Goal: Task Accomplishment & Management: Use online tool/utility

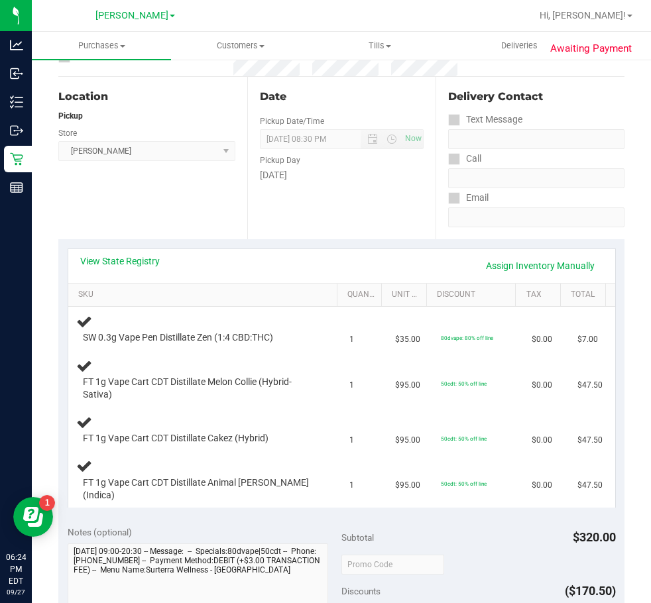
scroll to position [123, 0]
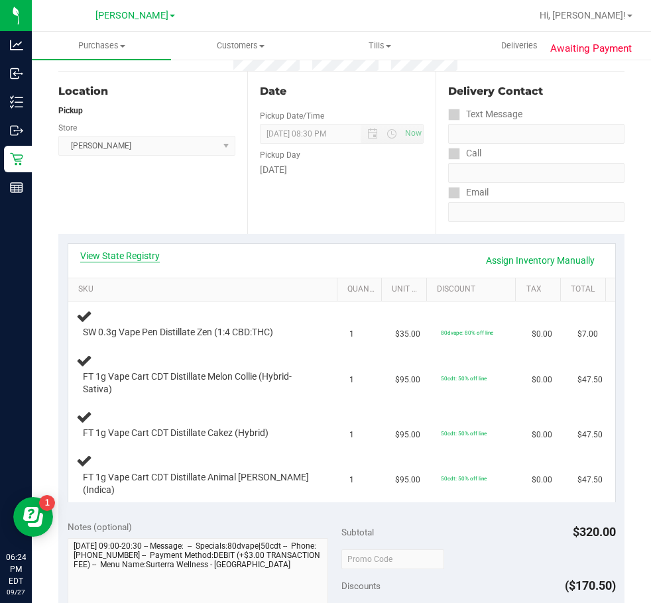
click at [86, 256] on link "View State Registry" at bounding box center [120, 255] width 80 height 13
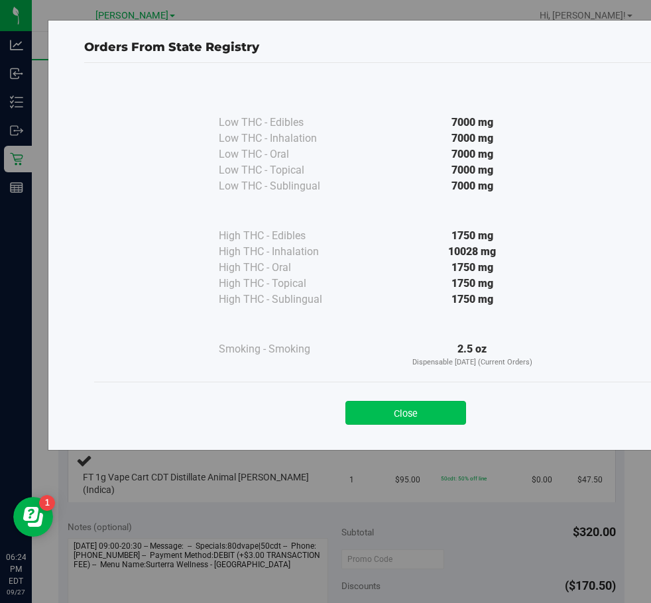
click at [380, 404] on button "Close" at bounding box center [405, 413] width 121 height 24
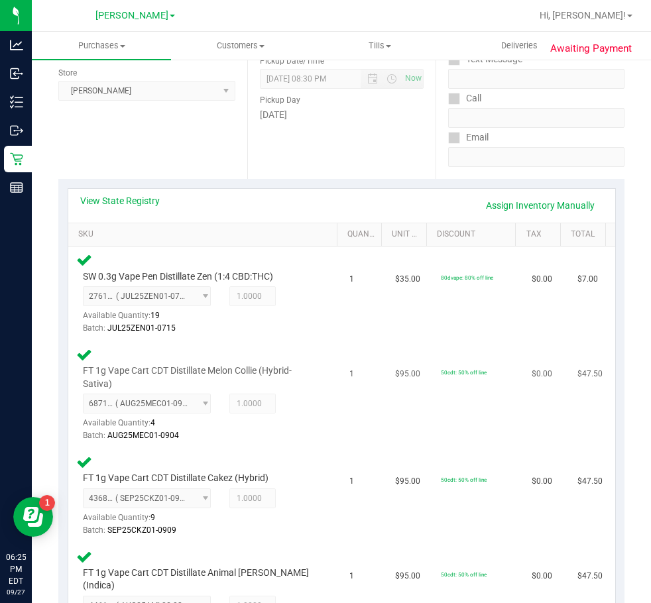
scroll to position [509, 0]
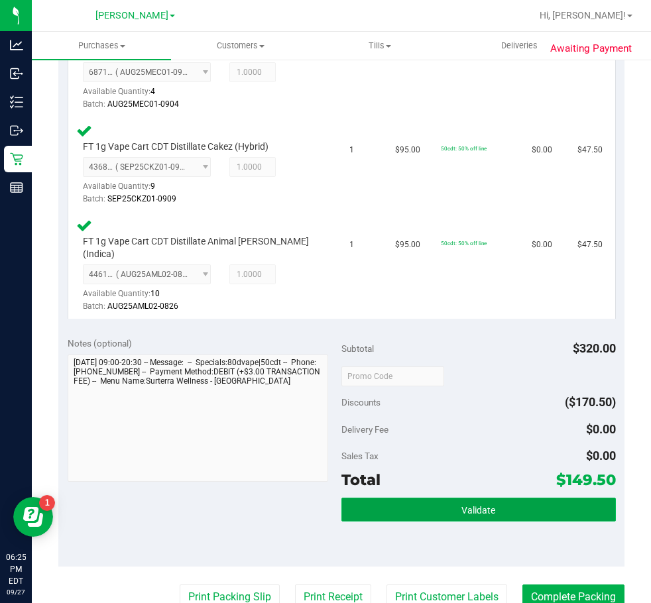
click at [383, 498] on button "Validate" at bounding box center [478, 510] width 274 height 24
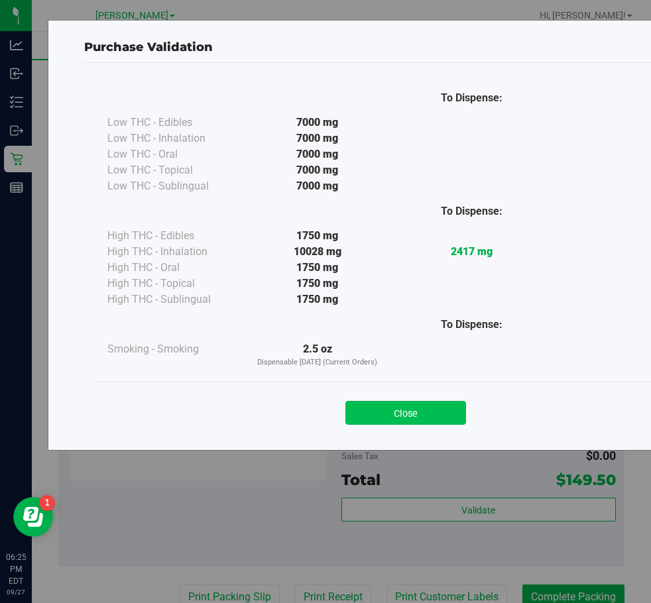
click at [388, 411] on button "Close" at bounding box center [405, 413] width 121 height 24
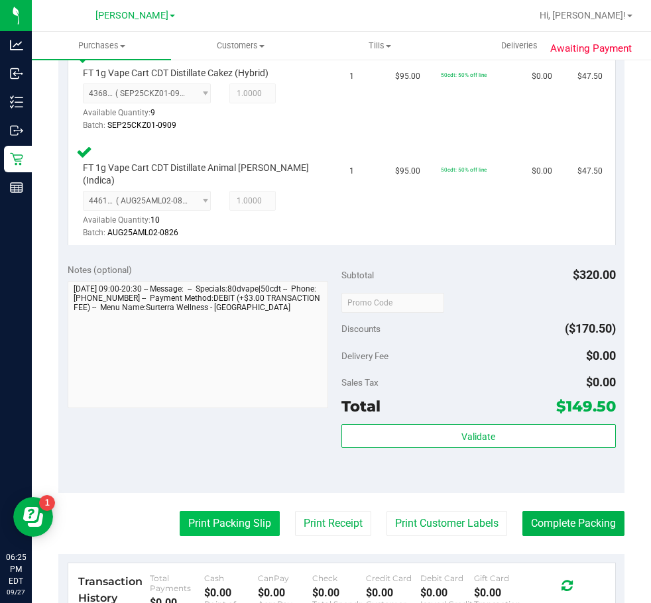
scroll to position [642, 0]
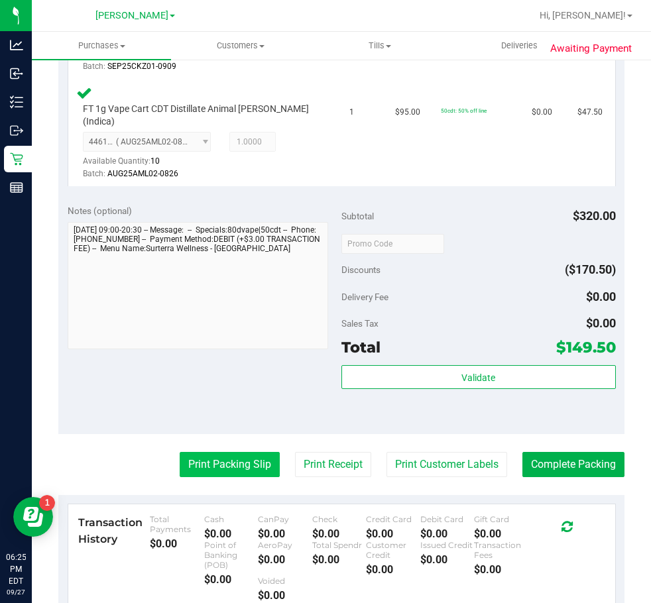
click at [221, 452] on button "Print Packing Slip" at bounding box center [230, 464] width 100 height 25
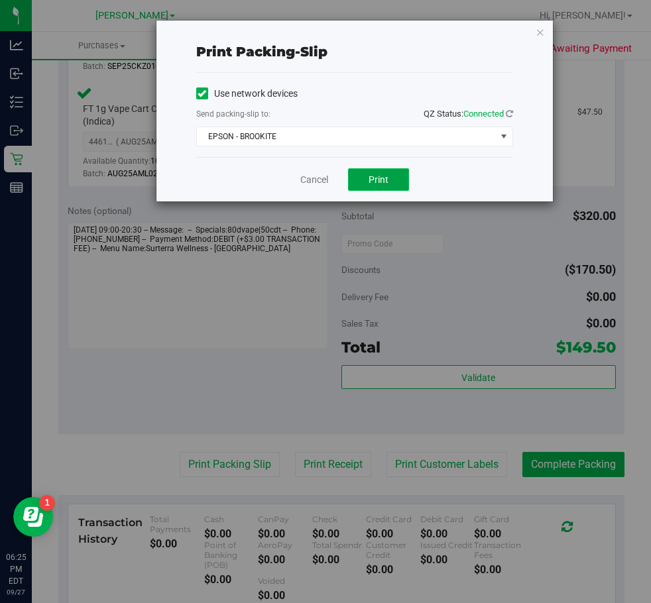
click at [375, 170] on button "Print" at bounding box center [378, 179] width 61 height 23
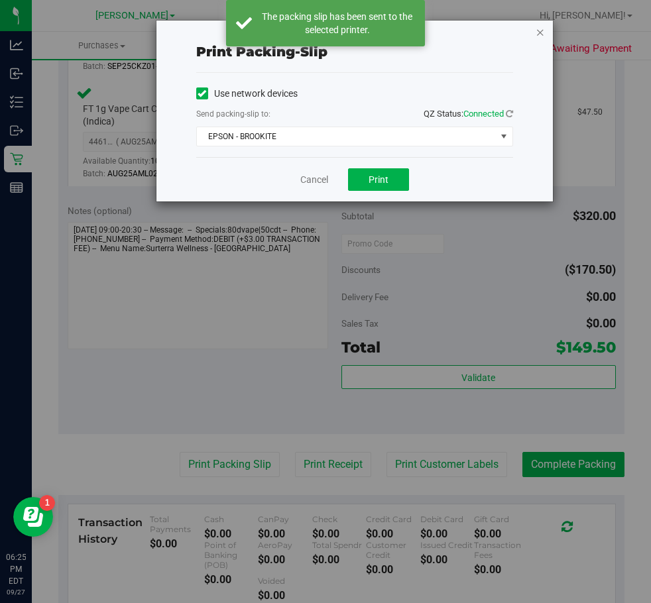
click at [539, 32] on icon "button" at bounding box center [539, 32] width 9 height 16
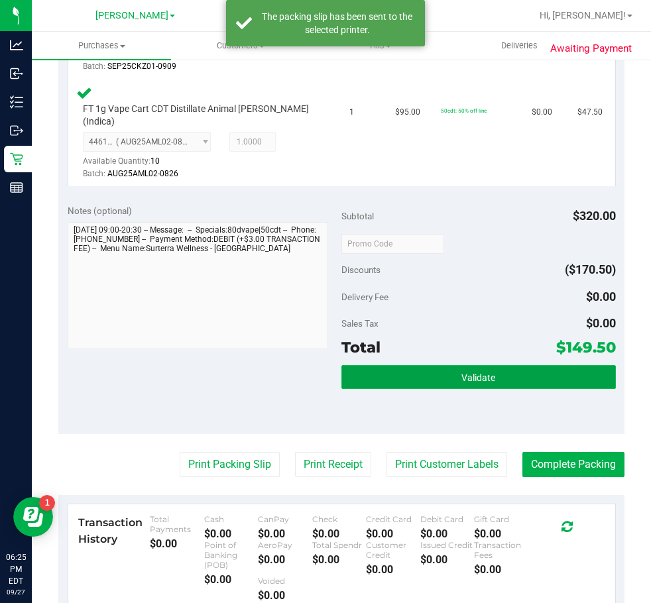
click at [522, 365] on button "Validate" at bounding box center [478, 377] width 274 height 24
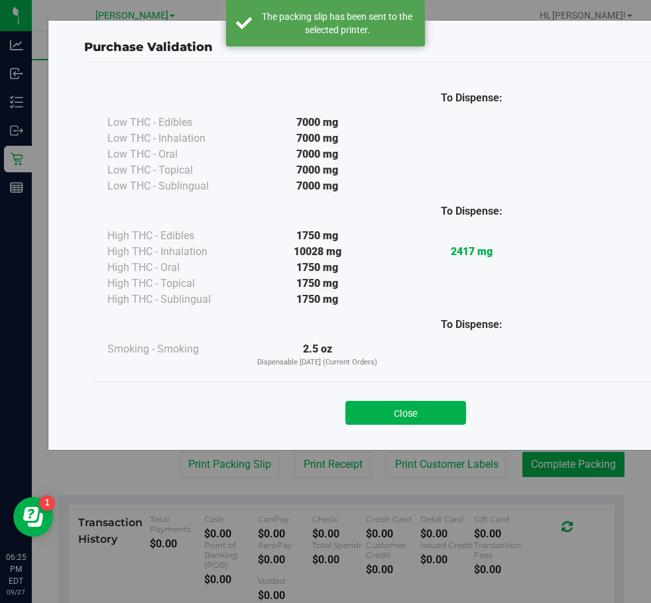
click at [403, 393] on div "Close" at bounding box center [405, 408] width 603 height 33
click at [404, 409] on button "Close" at bounding box center [405, 413] width 121 height 24
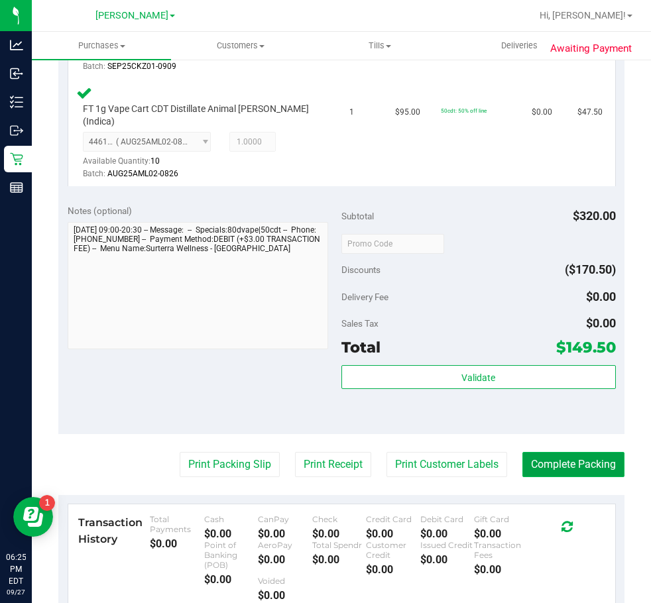
click at [540, 456] on button "Complete Packing" at bounding box center [573, 464] width 102 height 25
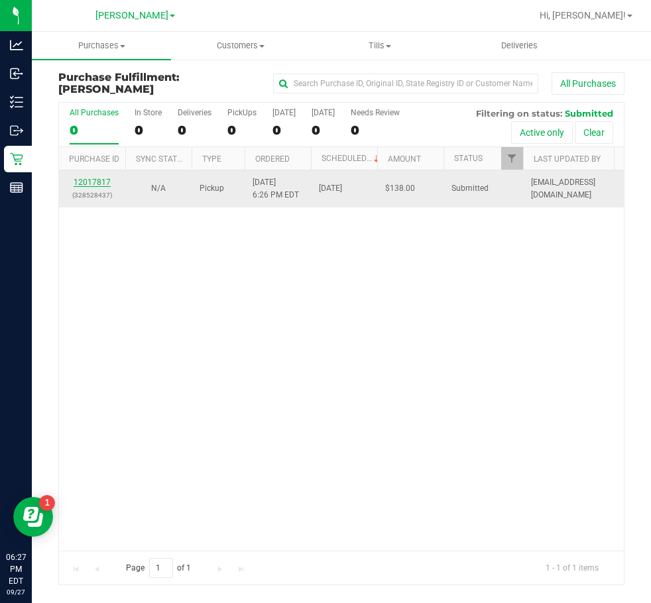
click at [99, 182] on link "12017817" at bounding box center [92, 182] width 37 height 9
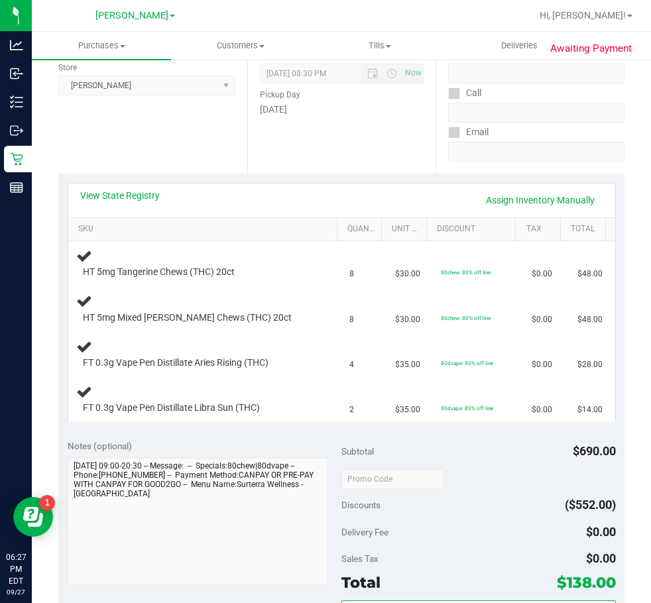
scroll to position [127, 0]
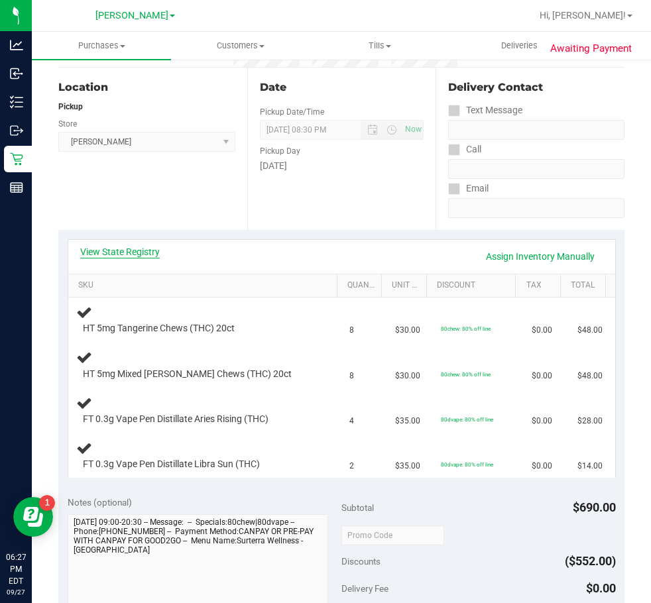
click at [125, 252] on link "View State Registry" at bounding box center [120, 251] width 80 height 13
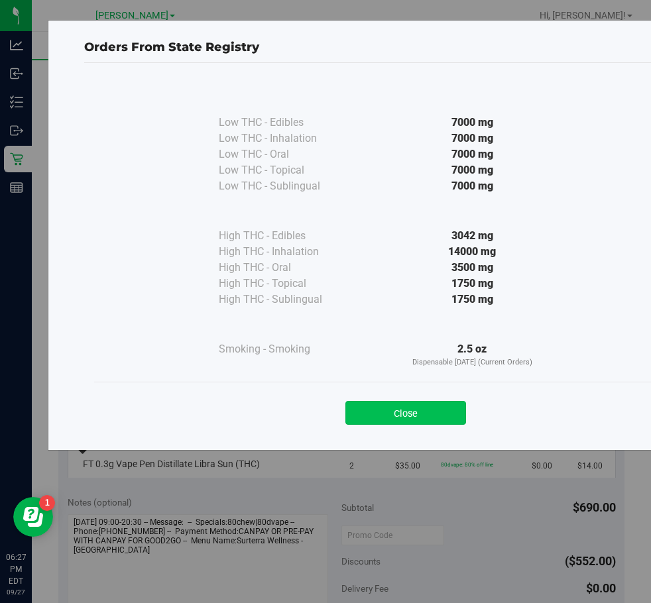
click at [418, 419] on button "Close" at bounding box center [405, 413] width 121 height 24
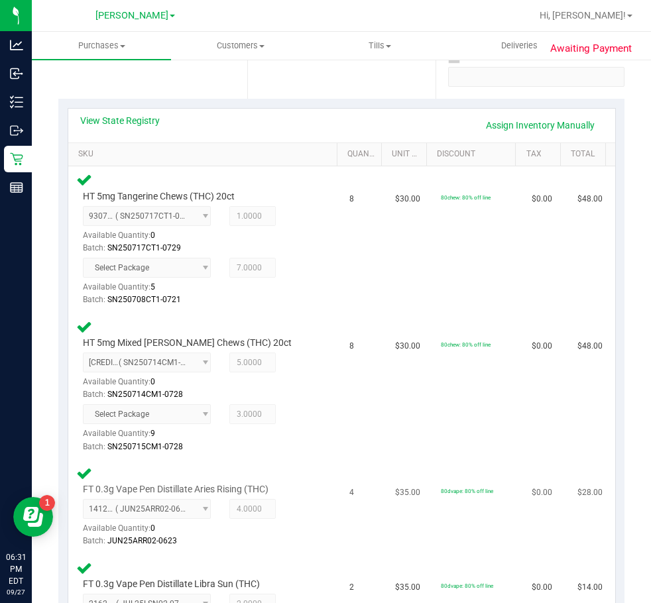
scroll to position [525, 0]
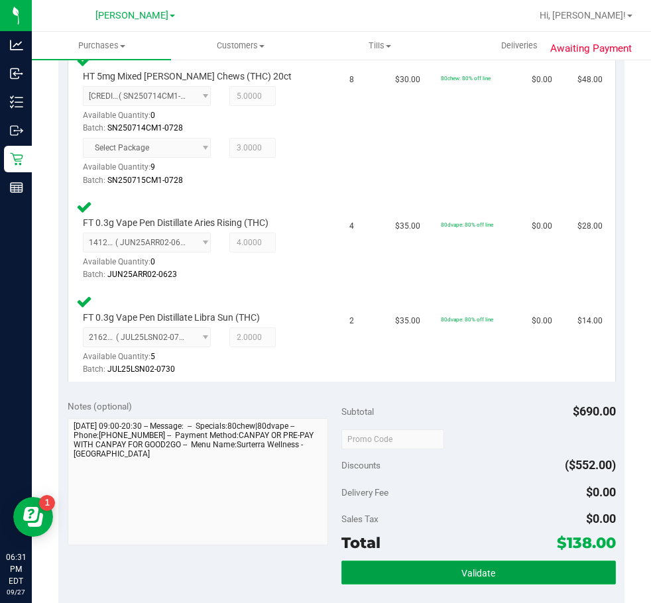
drag, startPoint x: 447, startPoint y: 564, endPoint x: 422, endPoint y: 562, distance: 24.6
click at [446, 564] on button "Validate" at bounding box center [478, 573] width 274 height 24
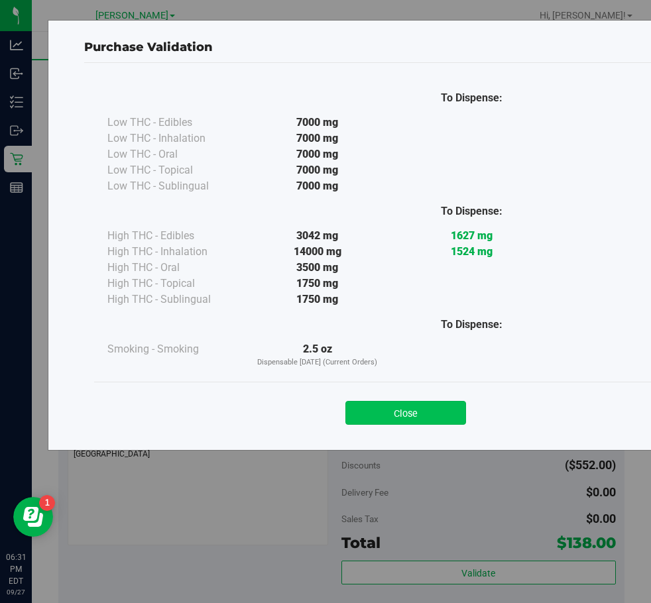
click at [437, 406] on button "Close" at bounding box center [405, 413] width 121 height 24
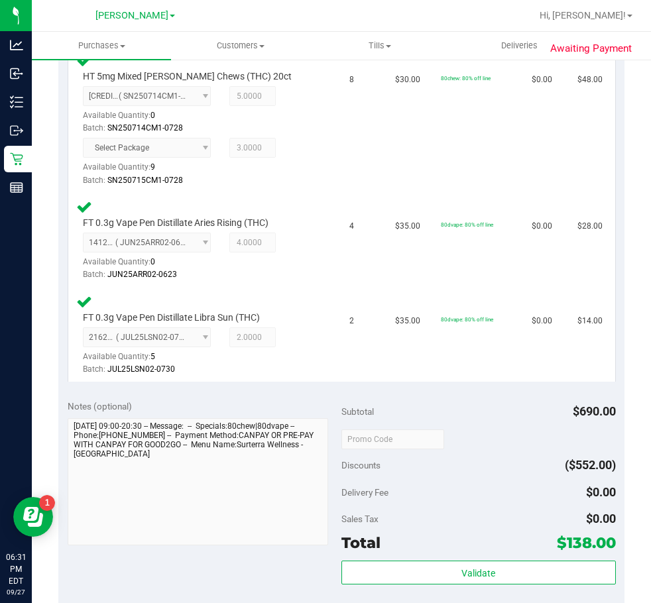
scroll to position [922, 0]
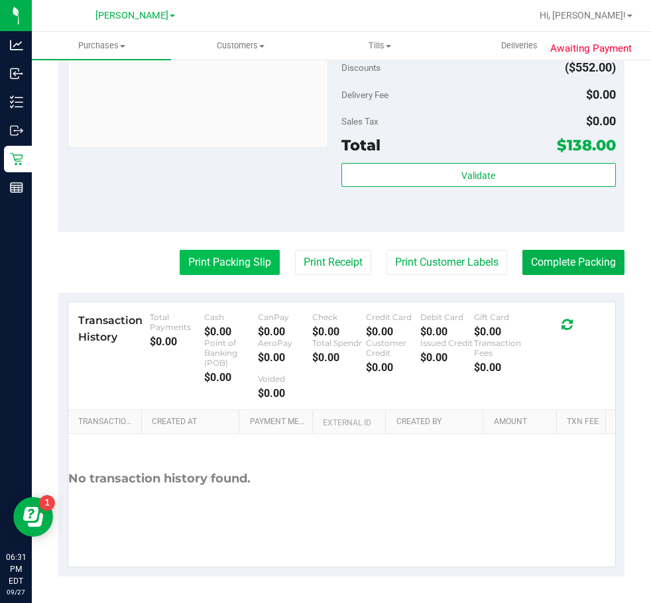
click at [239, 268] on button "Print Packing Slip" at bounding box center [230, 262] width 100 height 25
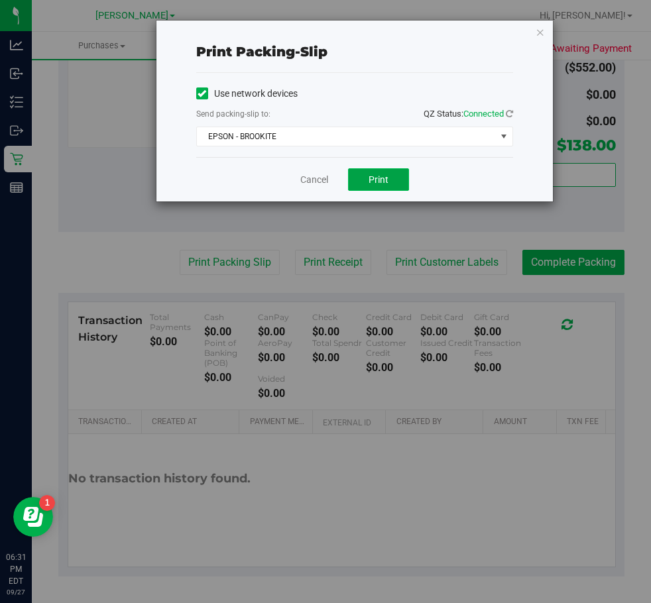
click at [391, 182] on button "Print" at bounding box center [378, 179] width 61 height 23
click at [303, 180] on link "Cancel" at bounding box center [314, 180] width 28 height 14
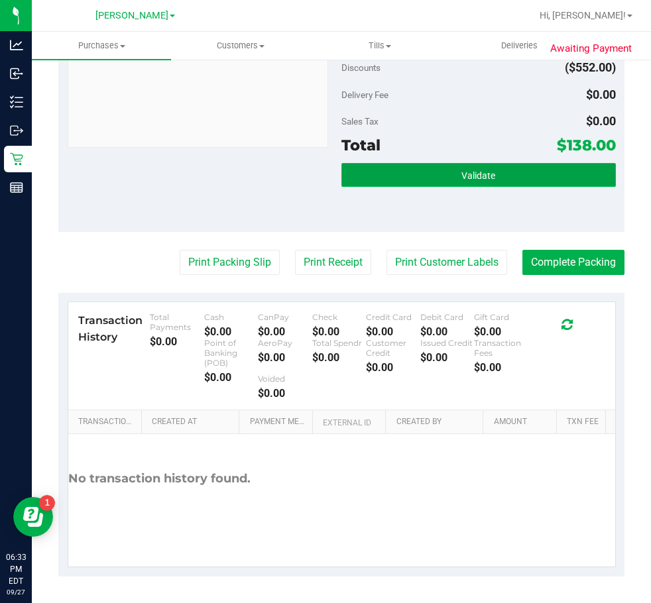
click at [532, 172] on button "Validate" at bounding box center [478, 175] width 274 height 24
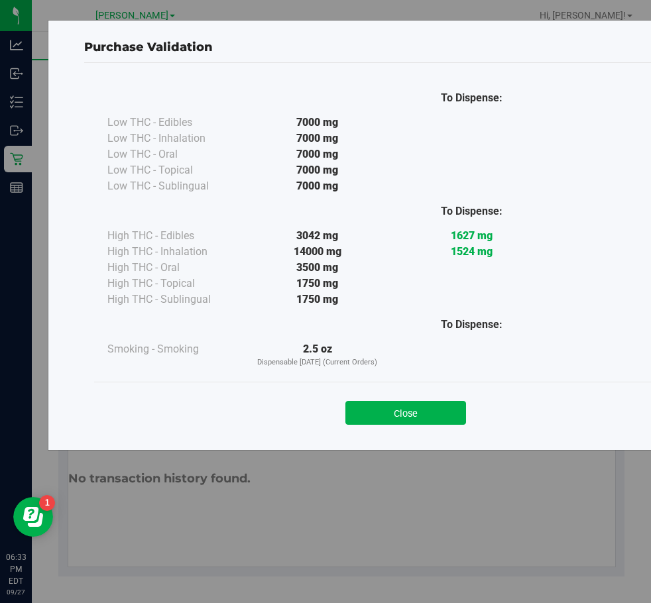
click at [402, 435] on div "To Dispense: Low THC - Edibles 7000 mg" at bounding box center [405, 250] width 643 height 375
click at [413, 414] on button "Close" at bounding box center [405, 413] width 121 height 24
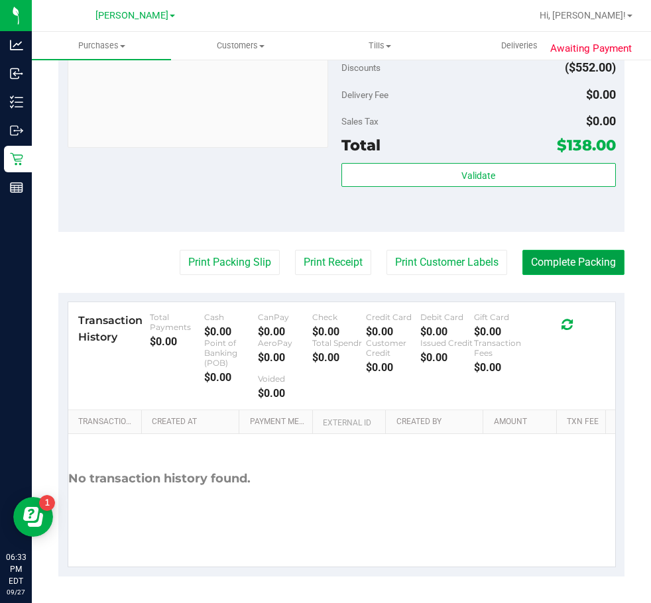
click at [570, 266] on button "Complete Packing" at bounding box center [573, 262] width 102 height 25
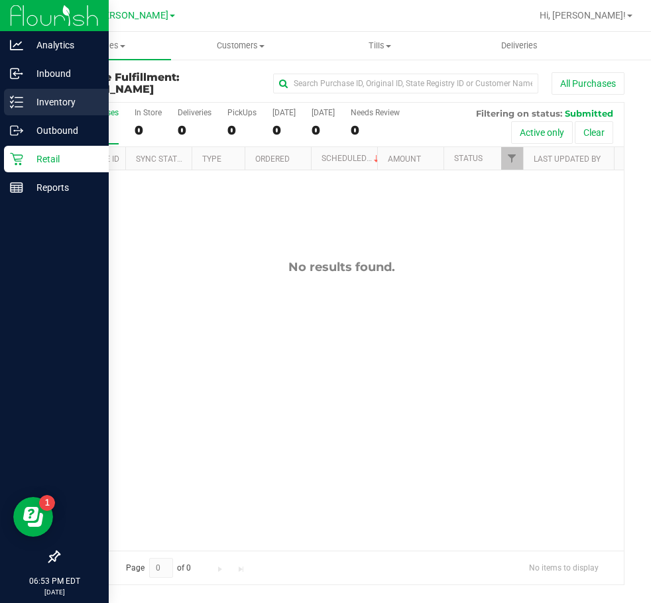
click at [44, 92] on div "Inventory" at bounding box center [56, 102] width 105 height 27
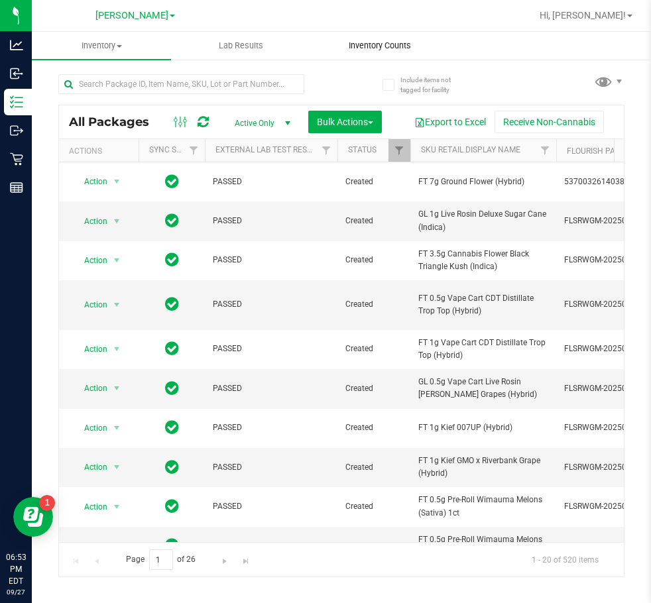
click at [396, 51] on span "Inventory Counts" at bounding box center [380, 46] width 98 height 12
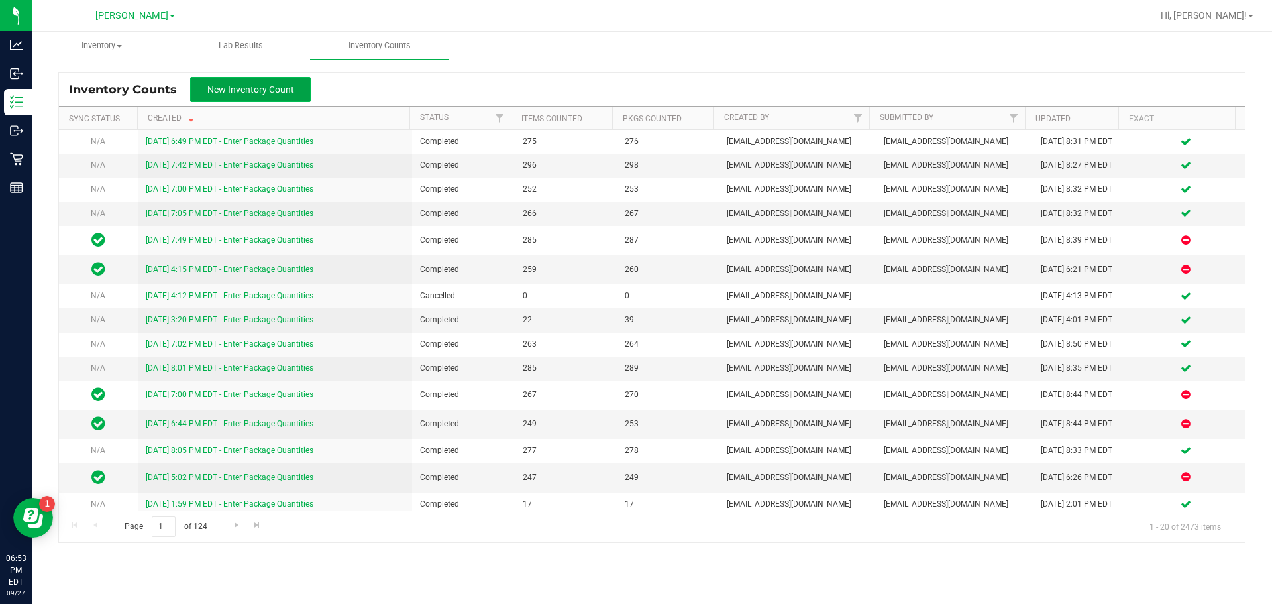
click at [209, 89] on span "New Inventory Count" at bounding box center [250, 89] width 87 height 11
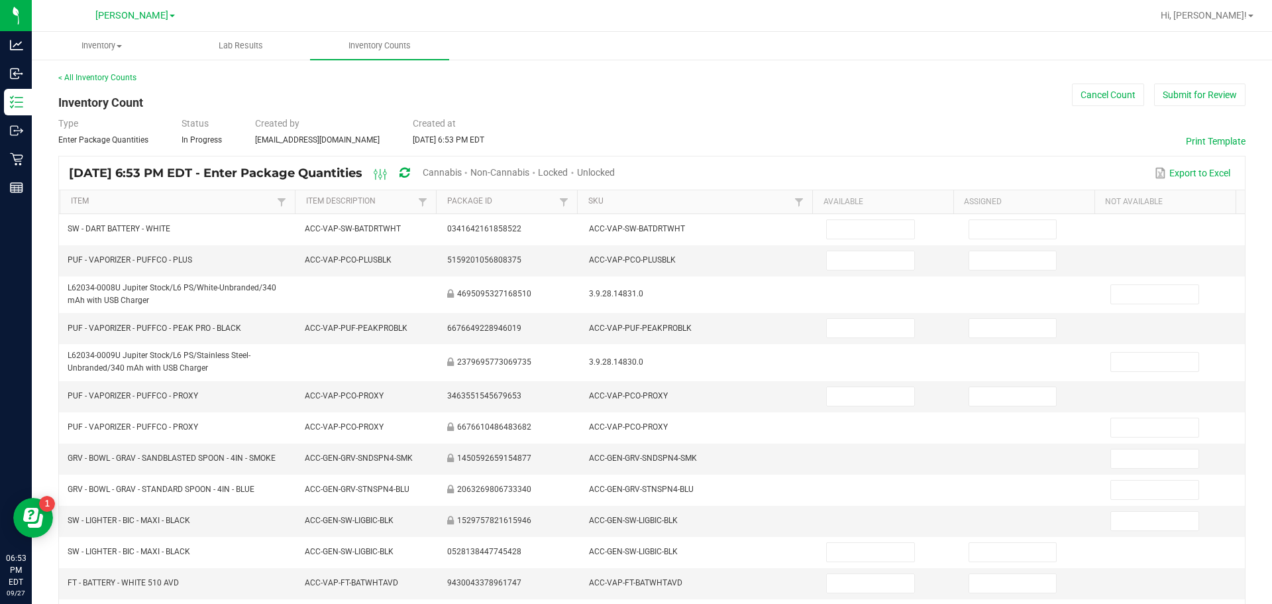
click at [462, 170] on span "Cannabis" at bounding box center [442, 172] width 39 height 11
click at [616, 172] on span "Unlocked" at bounding box center [597, 172] width 38 height 11
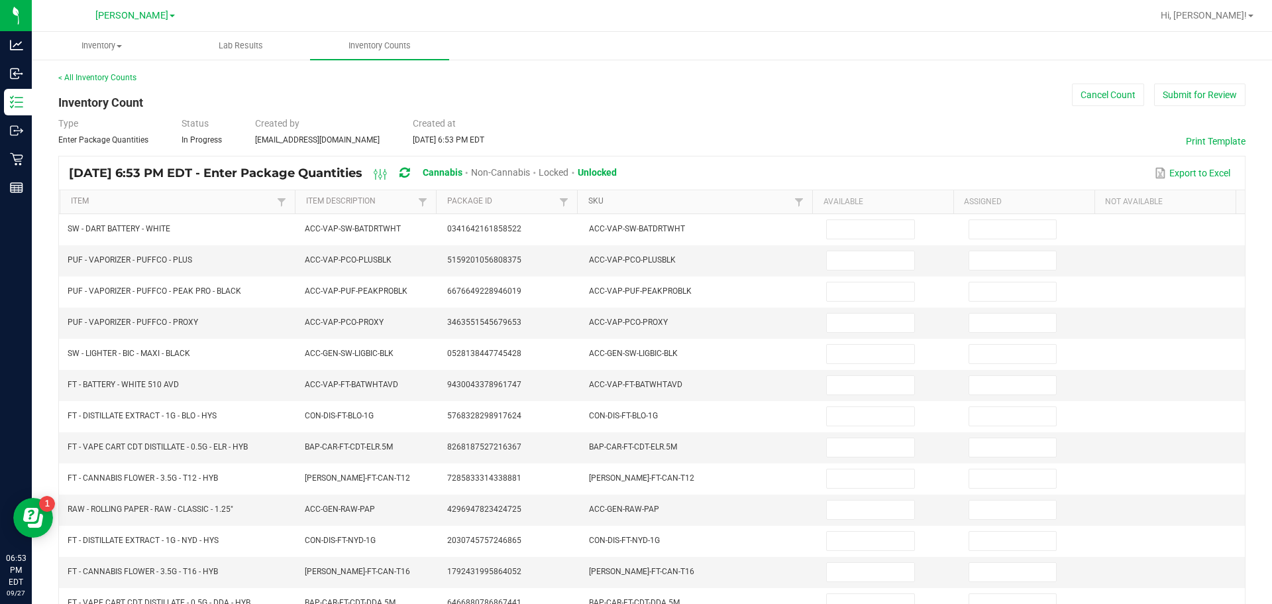
click at [595, 198] on link "SKU" at bounding box center [689, 201] width 203 height 11
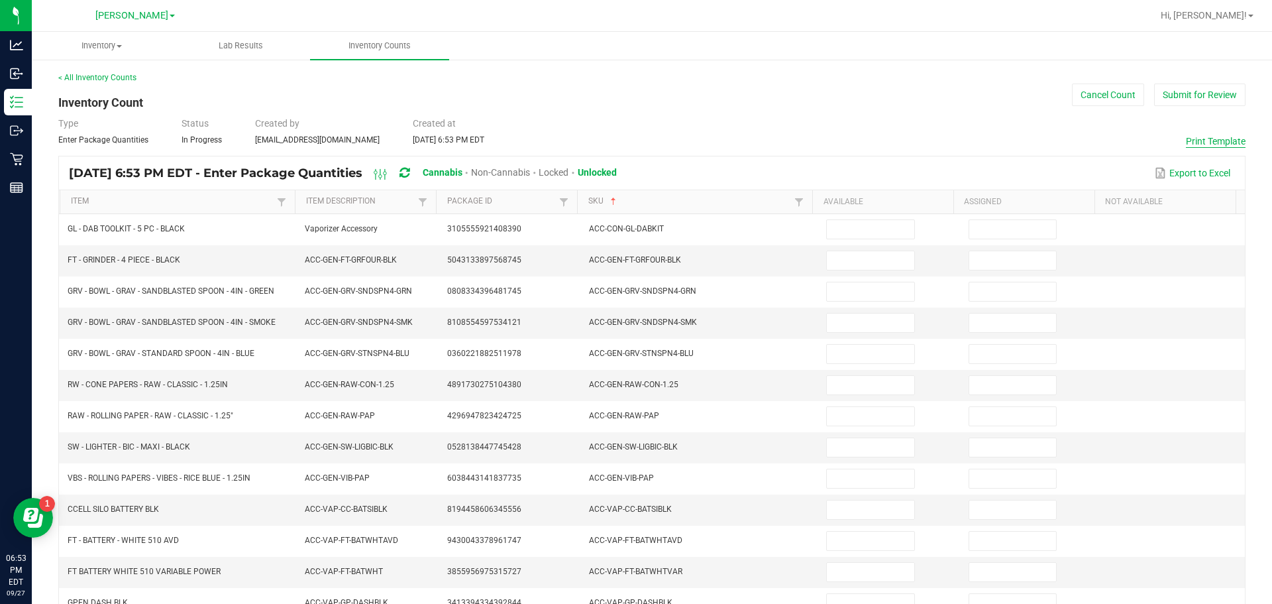
click at [650, 142] on button "Print Template" at bounding box center [1216, 140] width 60 height 13
click at [650, 86] on button "Cancel Count" at bounding box center [1108, 94] width 72 height 23
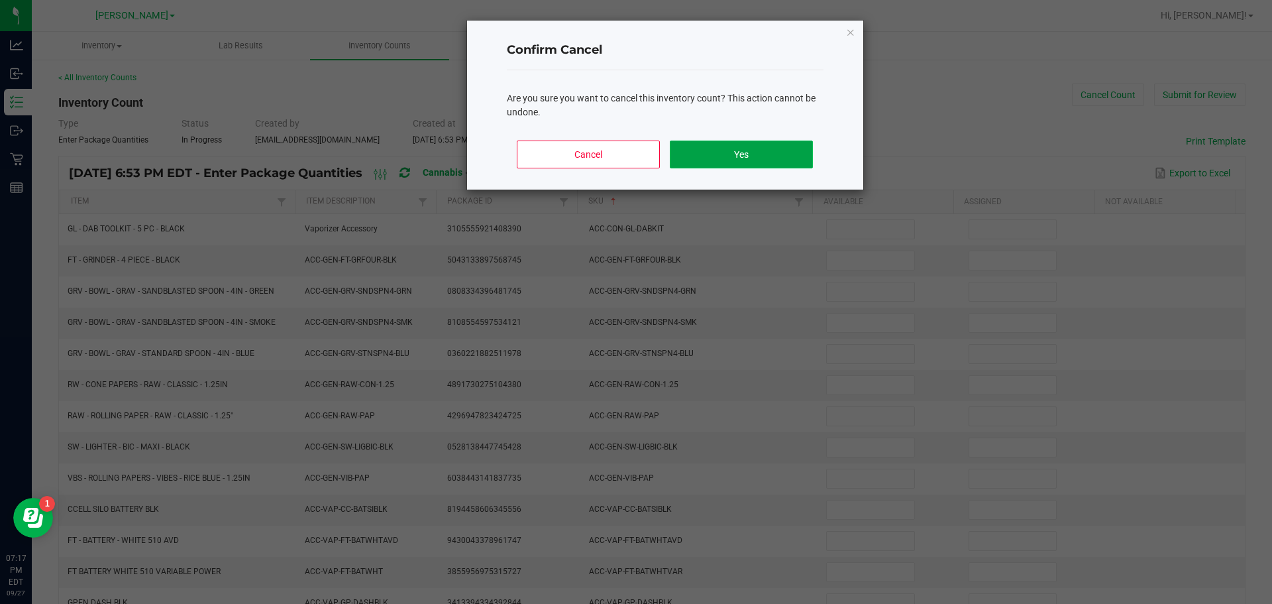
click at [650, 154] on button "Yes" at bounding box center [741, 154] width 142 height 28
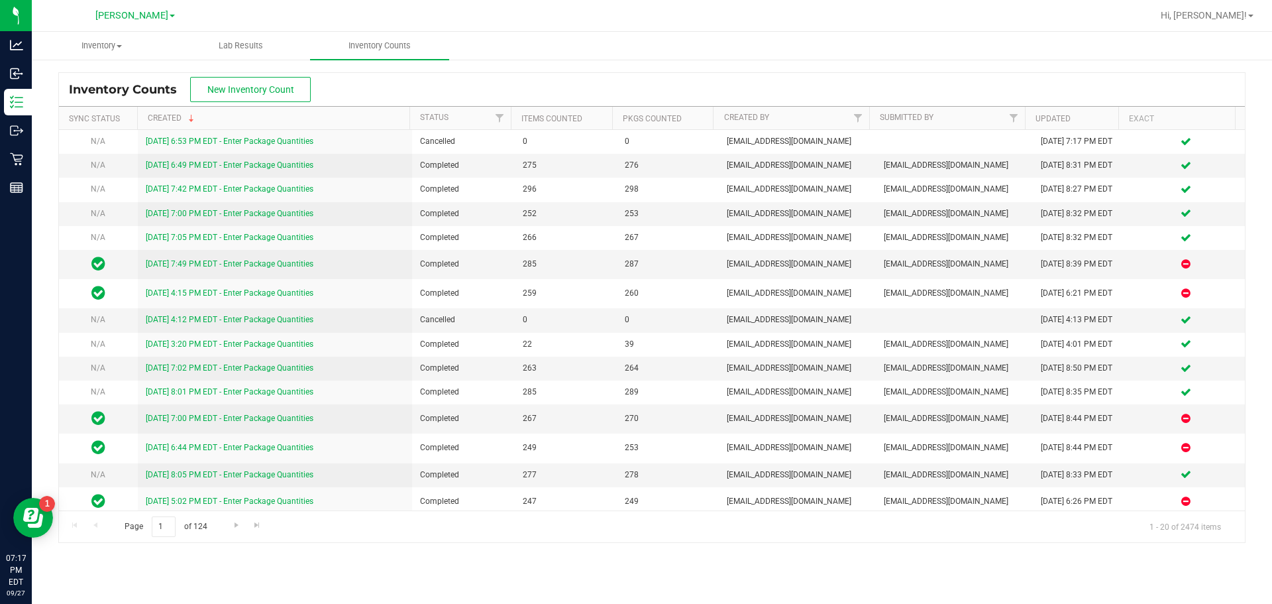
click at [518, 73] on div "Inventory Counts New Inventory Count" at bounding box center [652, 89] width 1186 height 33
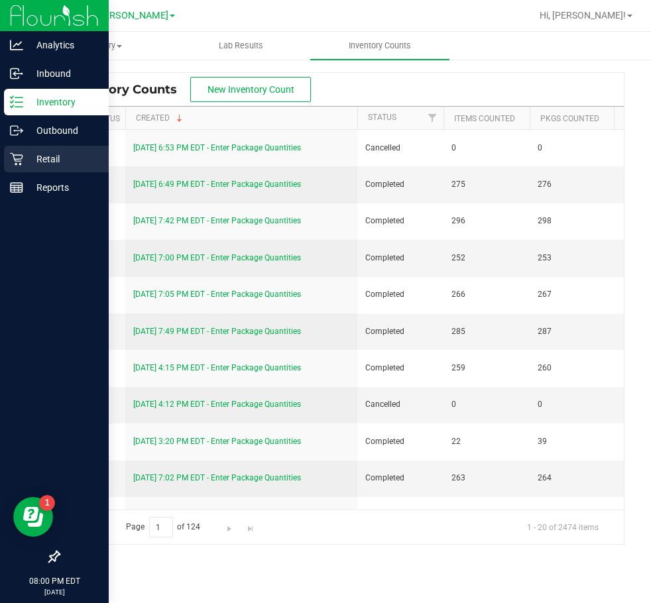
click at [40, 156] on p "Retail" at bounding box center [63, 159] width 80 height 16
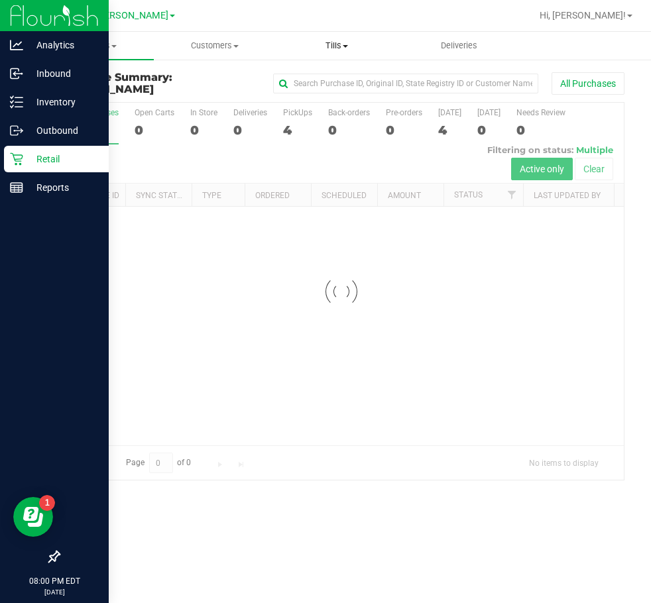
click at [354, 48] on span "Tills" at bounding box center [336, 46] width 121 height 12
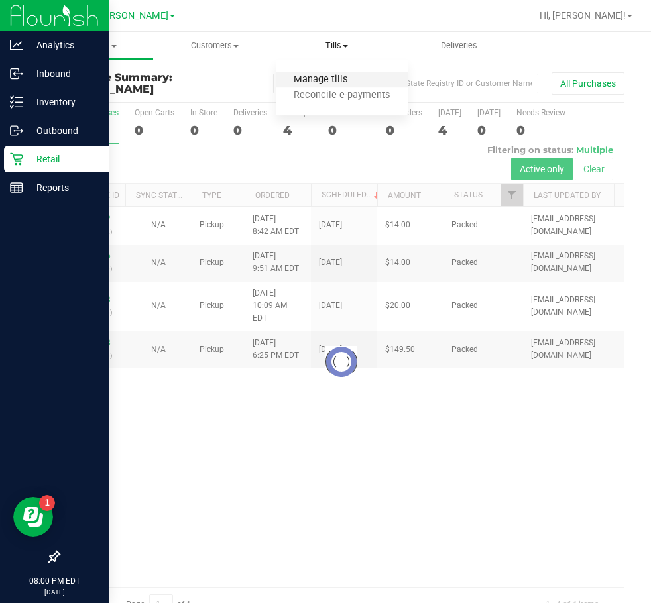
click at [342, 80] on span "Manage tills" at bounding box center [320, 79] width 89 height 11
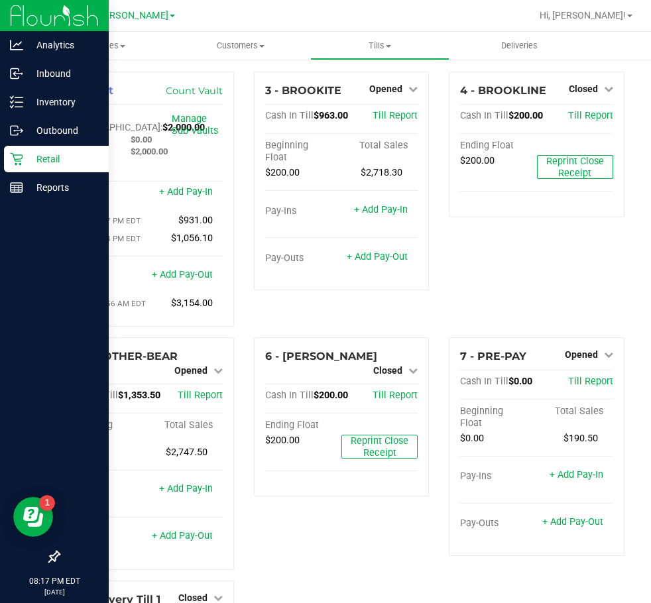
click at [53, 156] on p "Retail" at bounding box center [63, 159] width 80 height 16
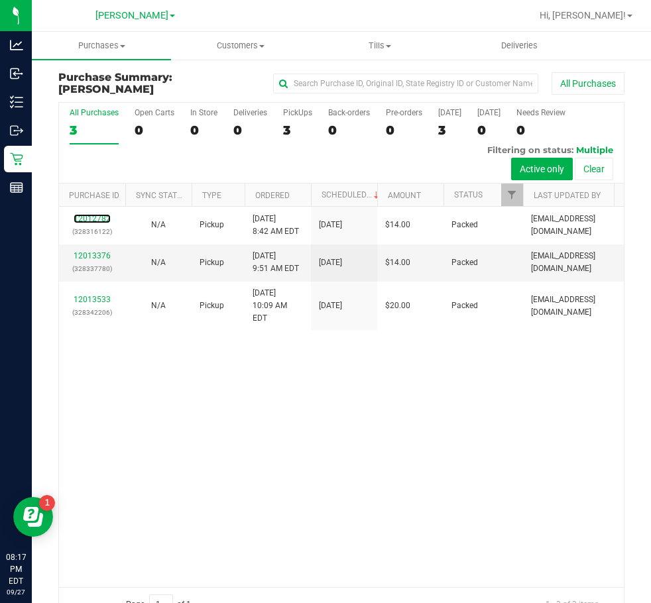
click at [97, 219] on link "12012782" at bounding box center [92, 218] width 37 height 9
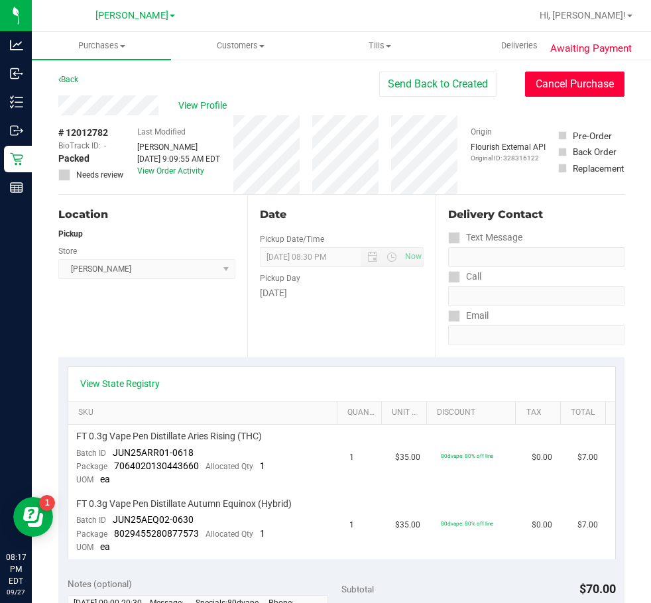
click at [560, 86] on button "Cancel Purchase" at bounding box center [574, 84] width 99 height 25
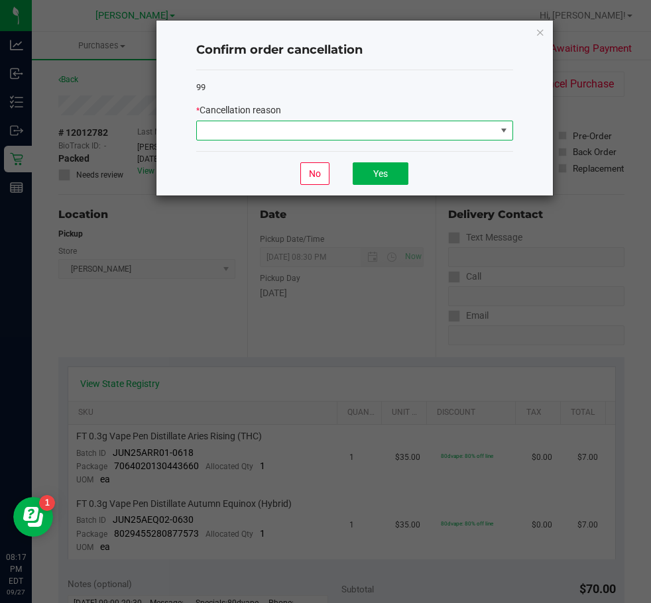
click at [411, 130] on span at bounding box center [346, 130] width 299 height 19
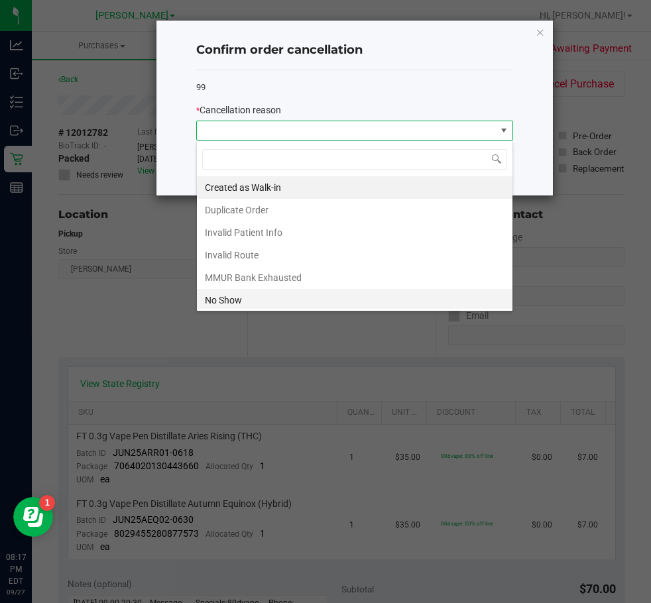
scroll to position [20, 317]
click at [301, 292] on li "No Show" at bounding box center [354, 300] width 315 height 23
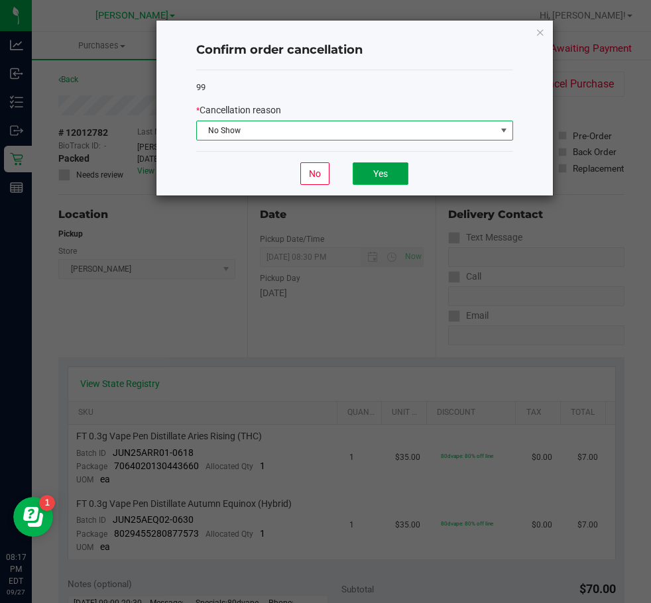
click at [398, 173] on button "Yes" at bounding box center [380, 173] width 56 height 23
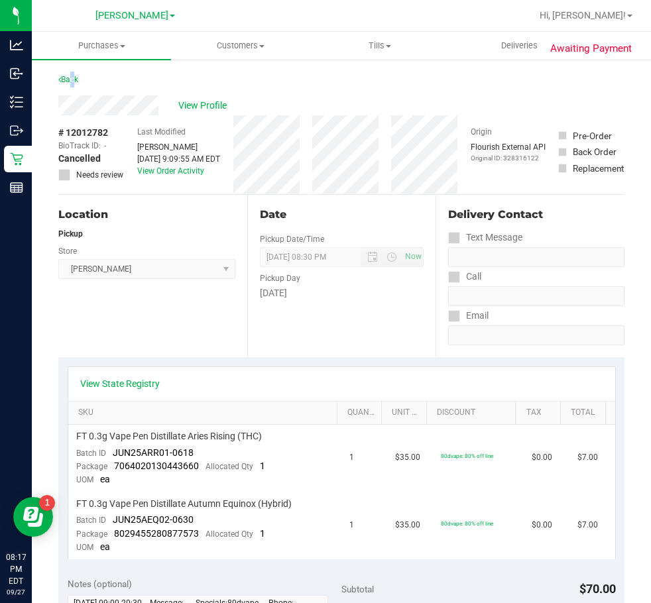
click at [71, 74] on div "Back" at bounding box center [68, 80] width 20 height 16
click at [73, 77] on link "Back" at bounding box center [68, 79] width 20 height 9
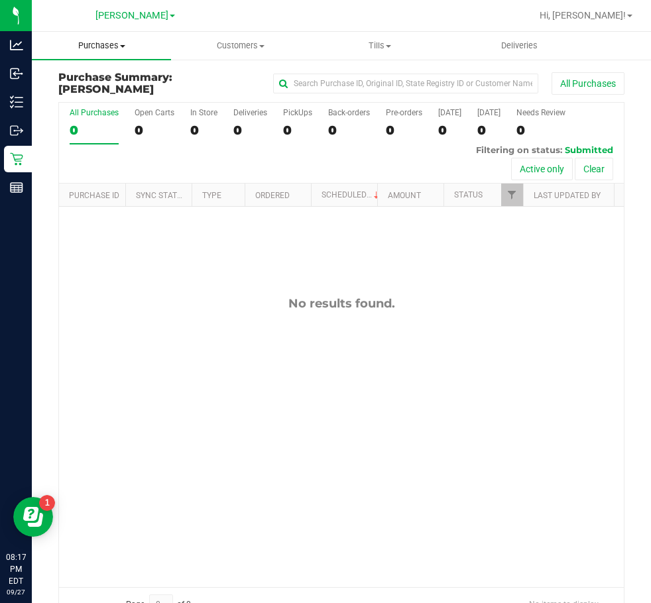
click at [105, 44] on span "Purchases" at bounding box center [101, 46] width 139 height 12
click at [92, 81] on span "Summary of purchases" at bounding box center [100, 79] width 136 height 11
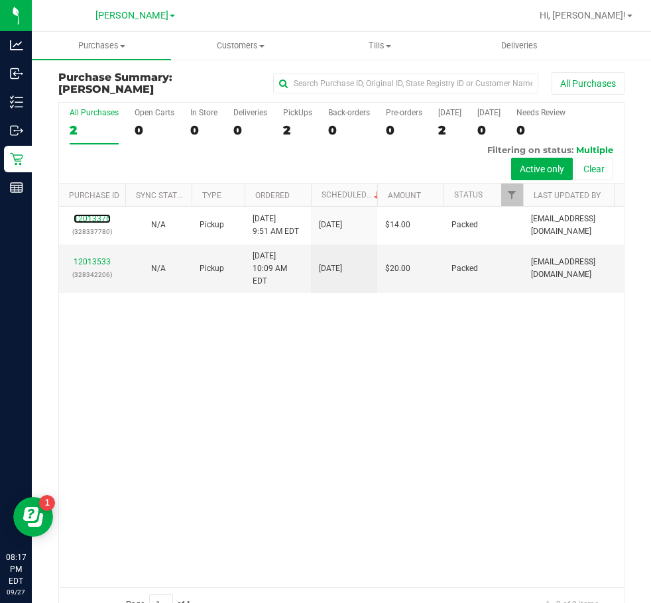
click at [101, 219] on link "12013376" at bounding box center [92, 218] width 37 height 9
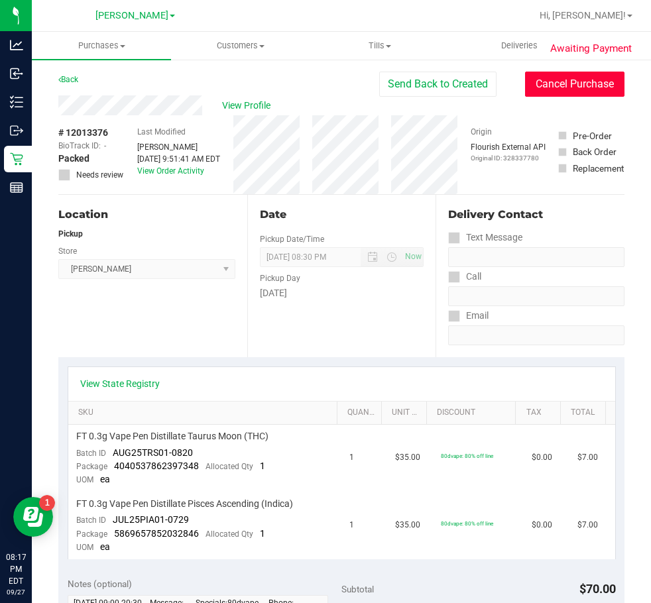
click at [579, 78] on button "Cancel Purchase" at bounding box center [574, 84] width 99 height 25
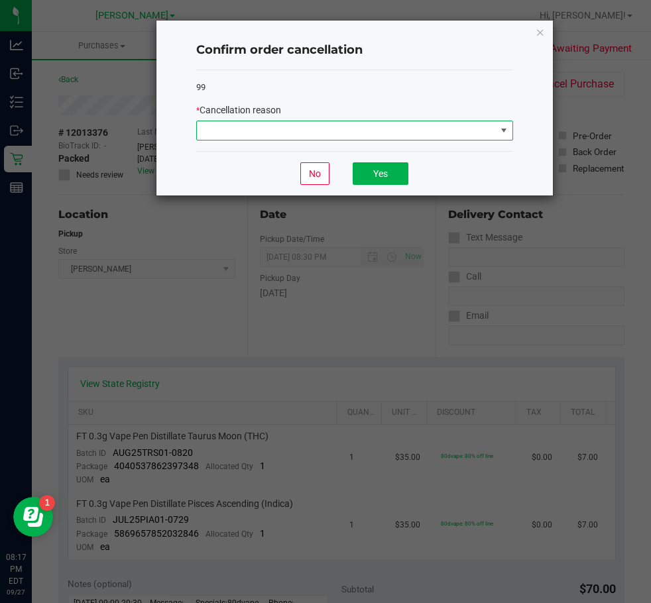
click at [378, 132] on span at bounding box center [346, 130] width 299 height 19
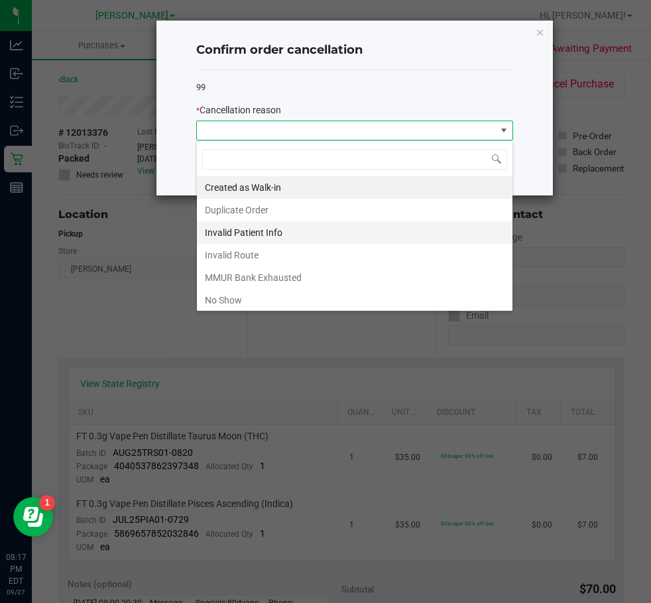
scroll to position [20, 317]
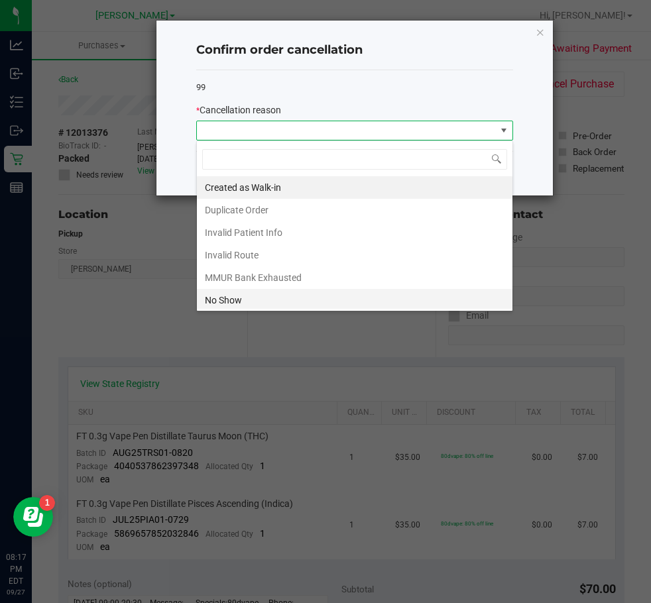
click at [314, 294] on li "No Show" at bounding box center [354, 300] width 315 height 23
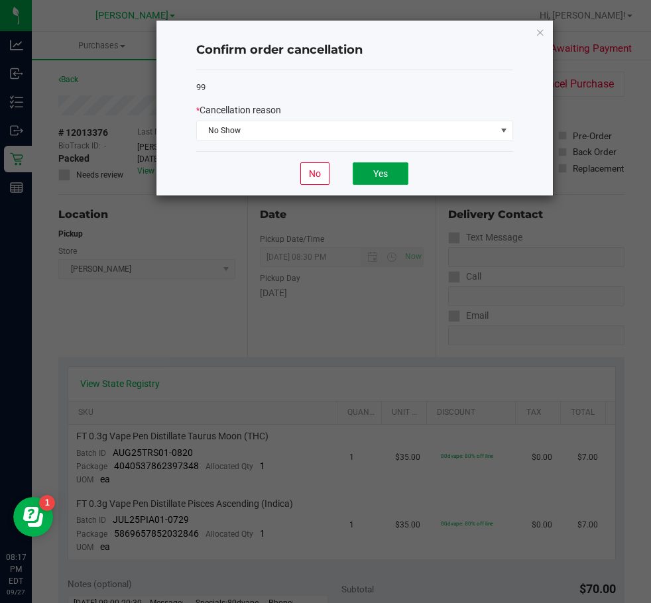
click at [405, 172] on button "Yes" at bounding box center [380, 173] width 56 height 23
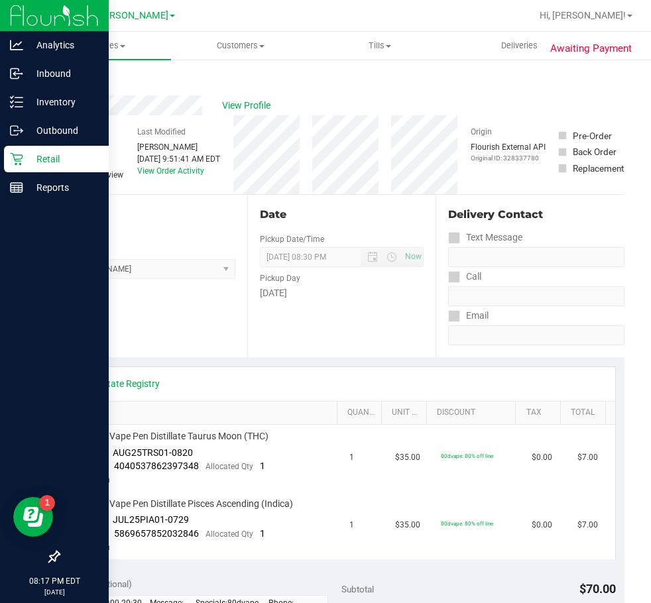
drag, startPoint x: 49, startPoint y: 158, endPoint x: 81, endPoint y: 152, distance: 33.0
click at [50, 158] on p "Retail" at bounding box center [63, 159] width 80 height 16
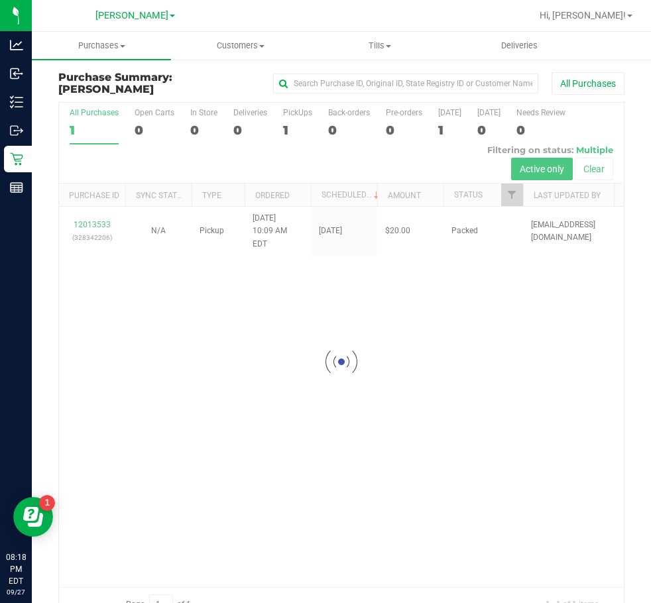
click at [97, 213] on div at bounding box center [341, 362] width 564 height 518
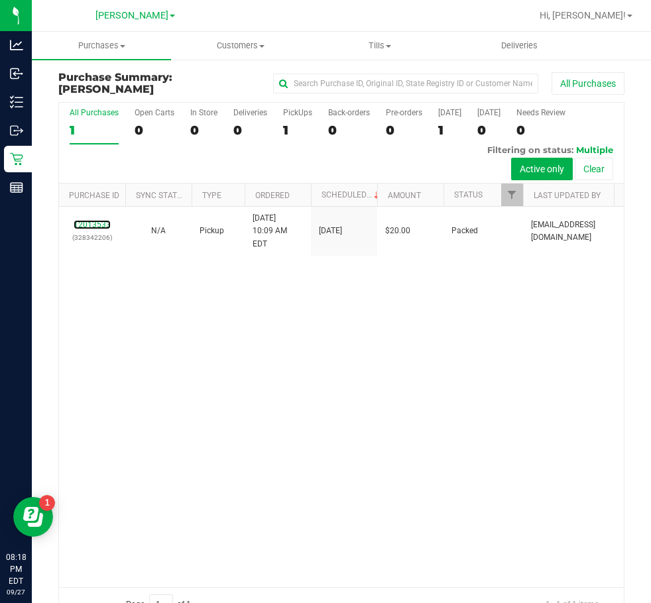
click at [97, 220] on link "12013533" at bounding box center [92, 224] width 37 height 9
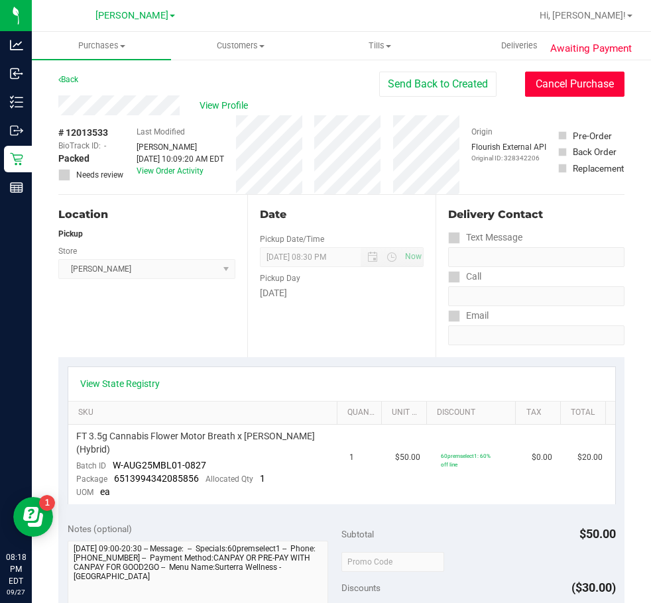
click at [584, 88] on button "Cancel Purchase" at bounding box center [574, 84] width 99 height 25
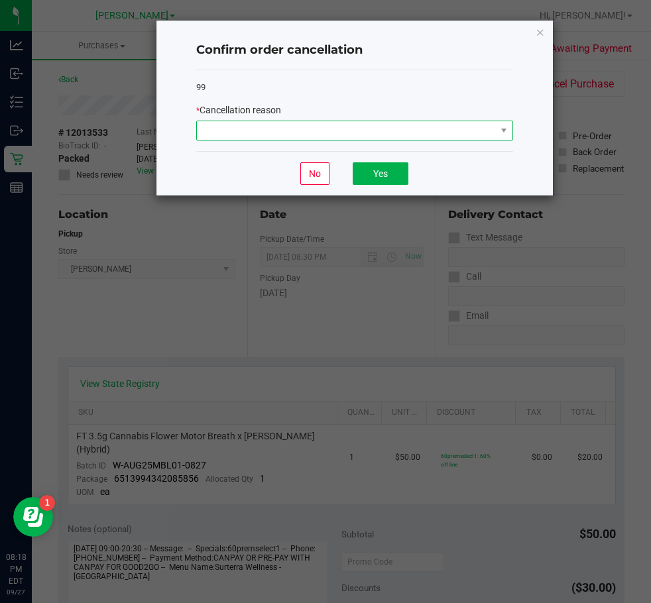
click at [405, 132] on span at bounding box center [346, 130] width 299 height 19
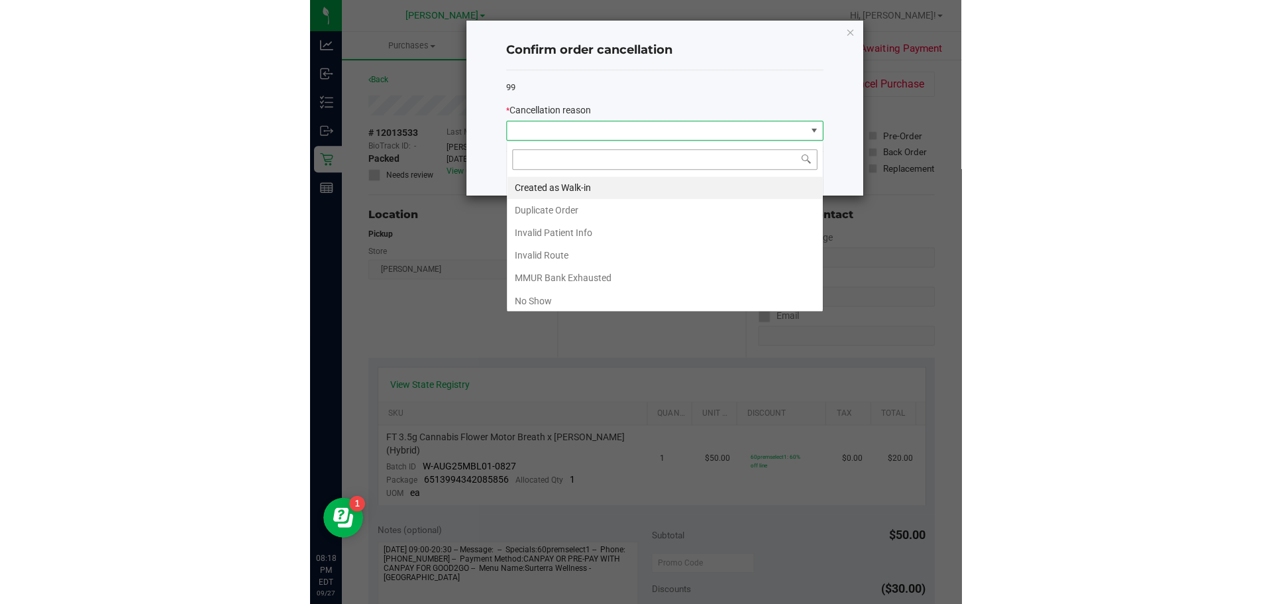
scroll to position [20, 317]
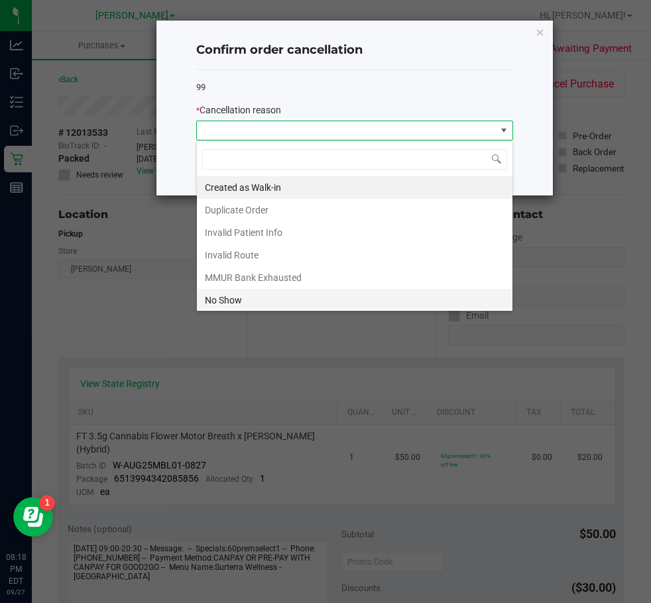
click at [303, 292] on li "No Show" at bounding box center [354, 300] width 315 height 23
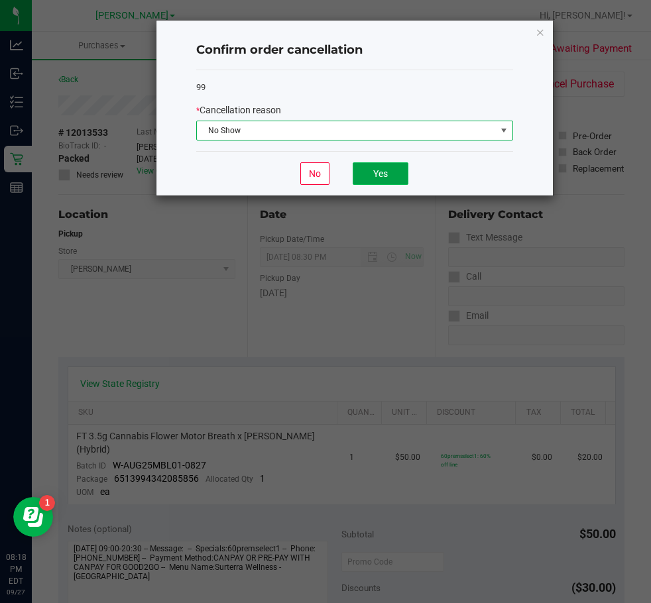
click at [391, 172] on button "Yes" at bounding box center [380, 173] width 56 height 23
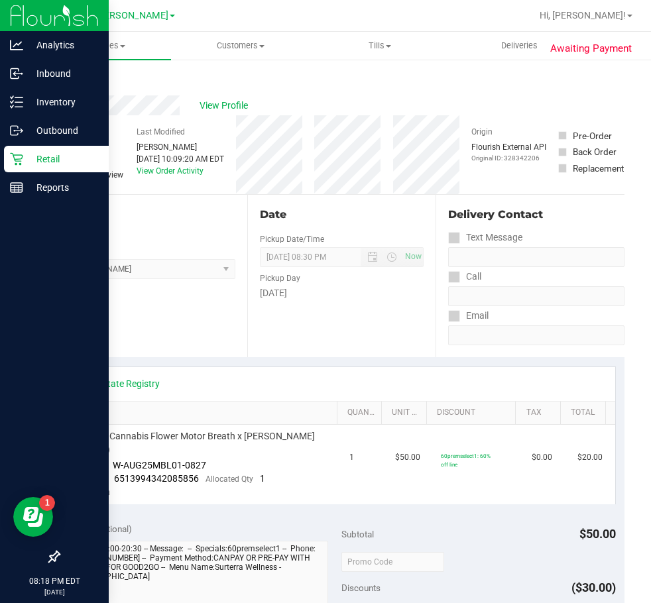
click at [60, 154] on p "Retail" at bounding box center [63, 159] width 80 height 16
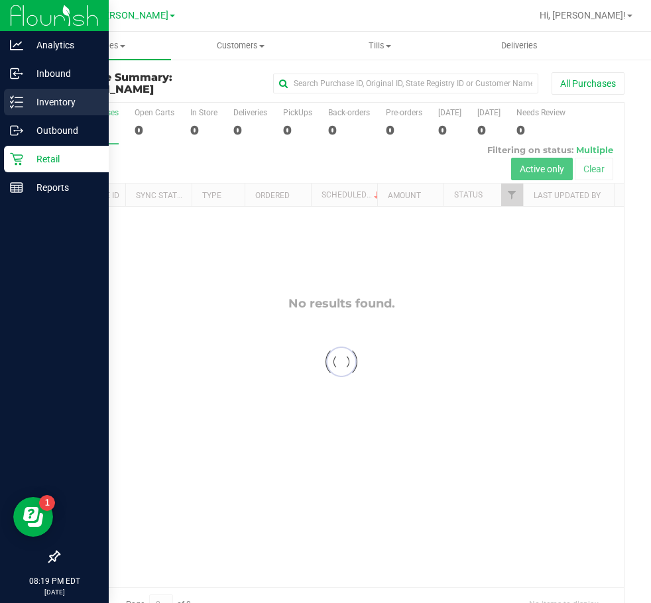
click at [63, 107] on p "Inventory" at bounding box center [63, 102] width 80 height 16
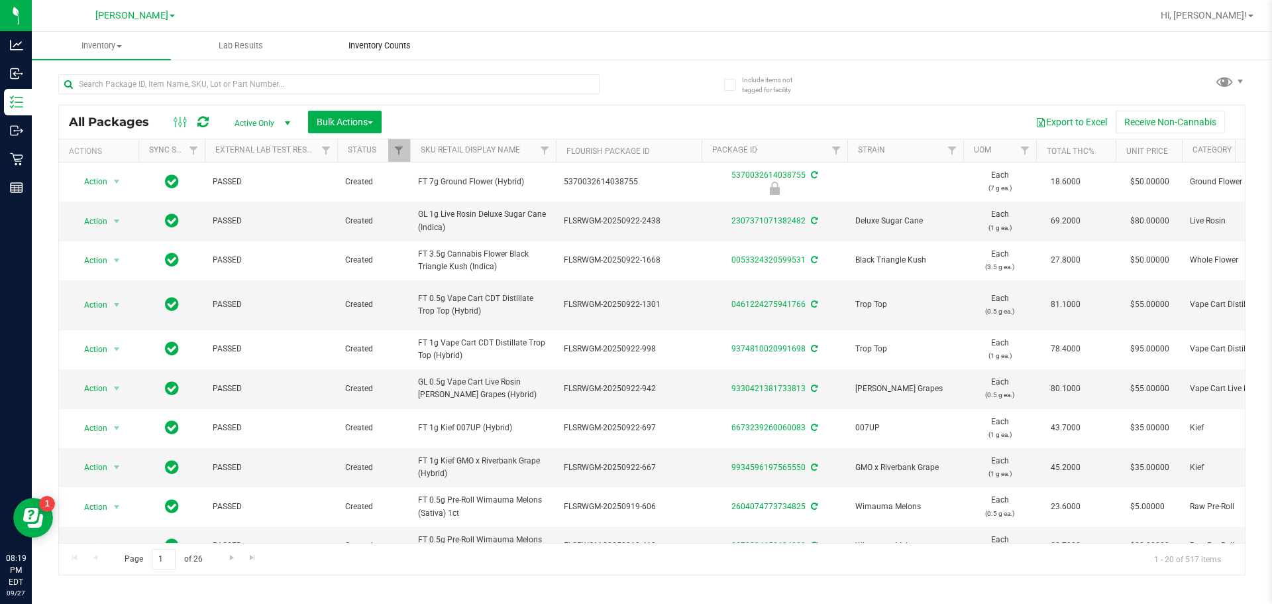
click at [395, 46] on span "Inventory Counts" at bounding box center [380, 46] width 98 height 12
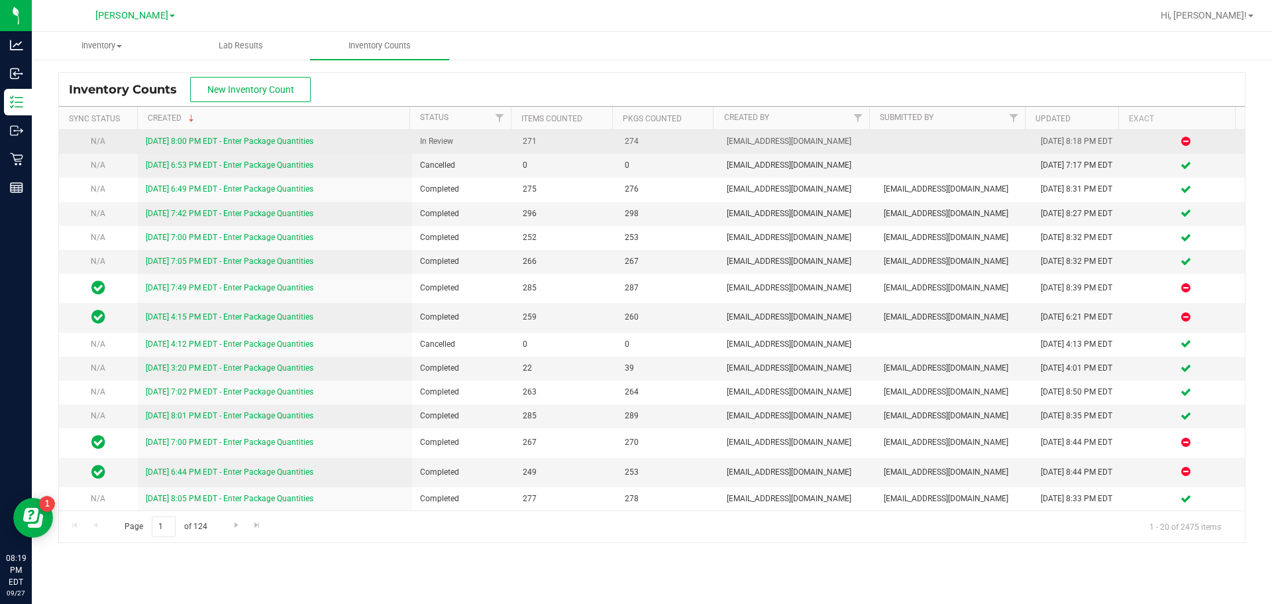
click at [290, 144] on link "[DATE] 8:00 PM EDT - Enter Package Quantities" at bounding box center [230, 140] width 168 height 9
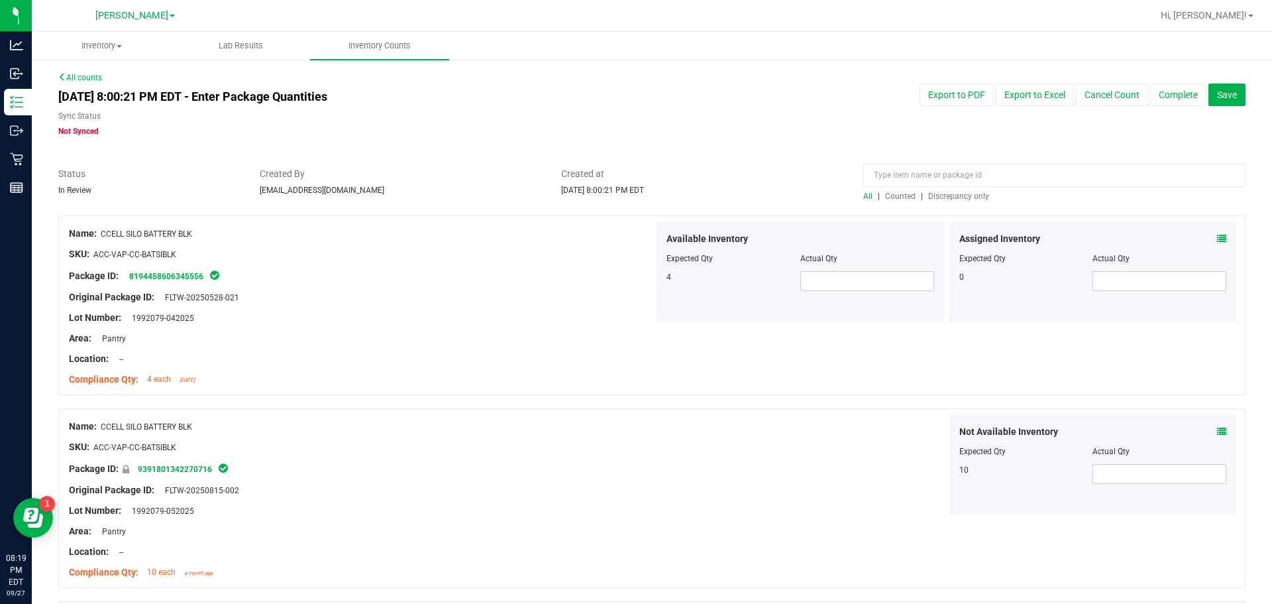
click at [650, 197] on span "Discrepancy only" at bounding box center [958, 195] width 61 height 9
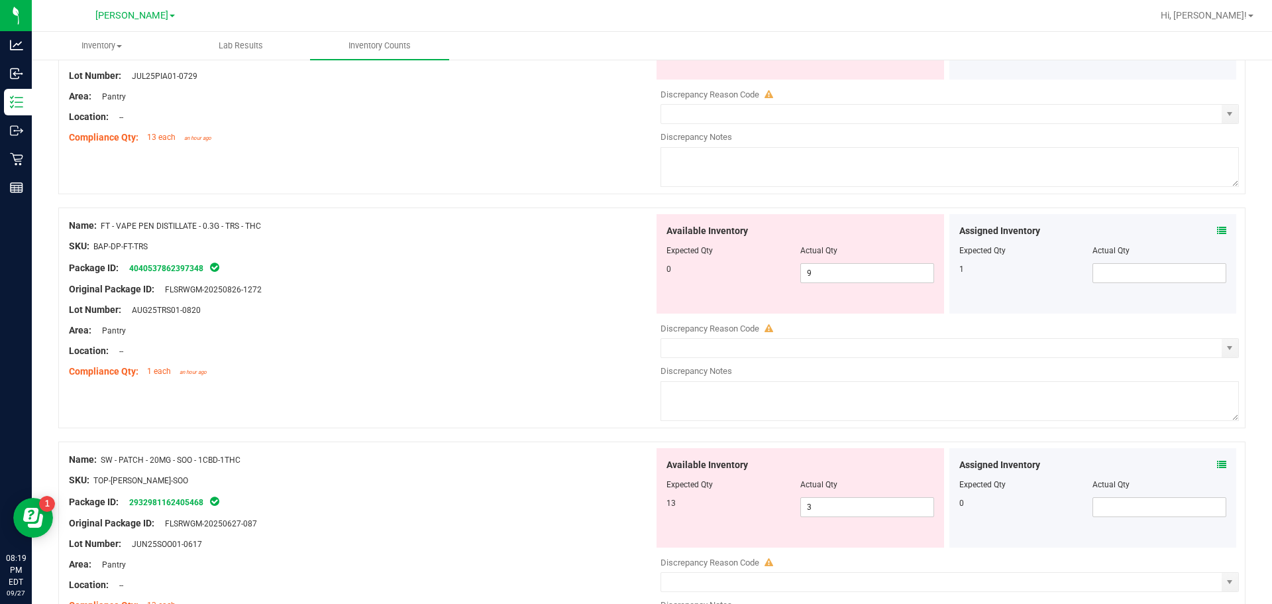
scroll to position [2931, 0]
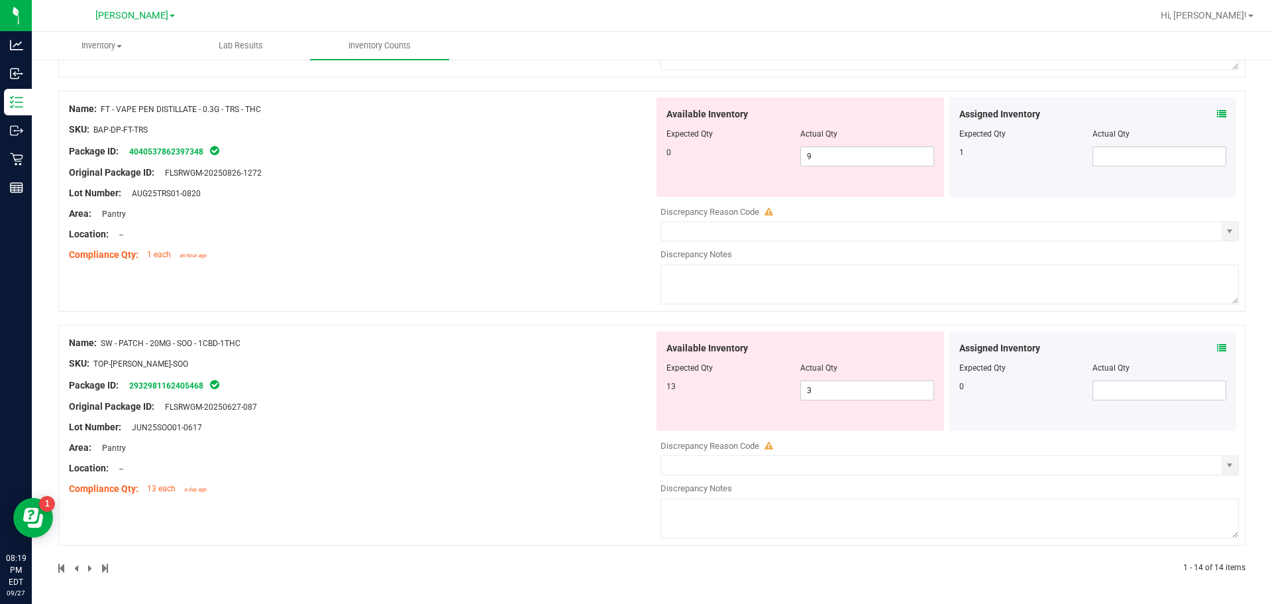
click at [650, 115] on icon at bounding box center [1221, 113] width 9 height 9
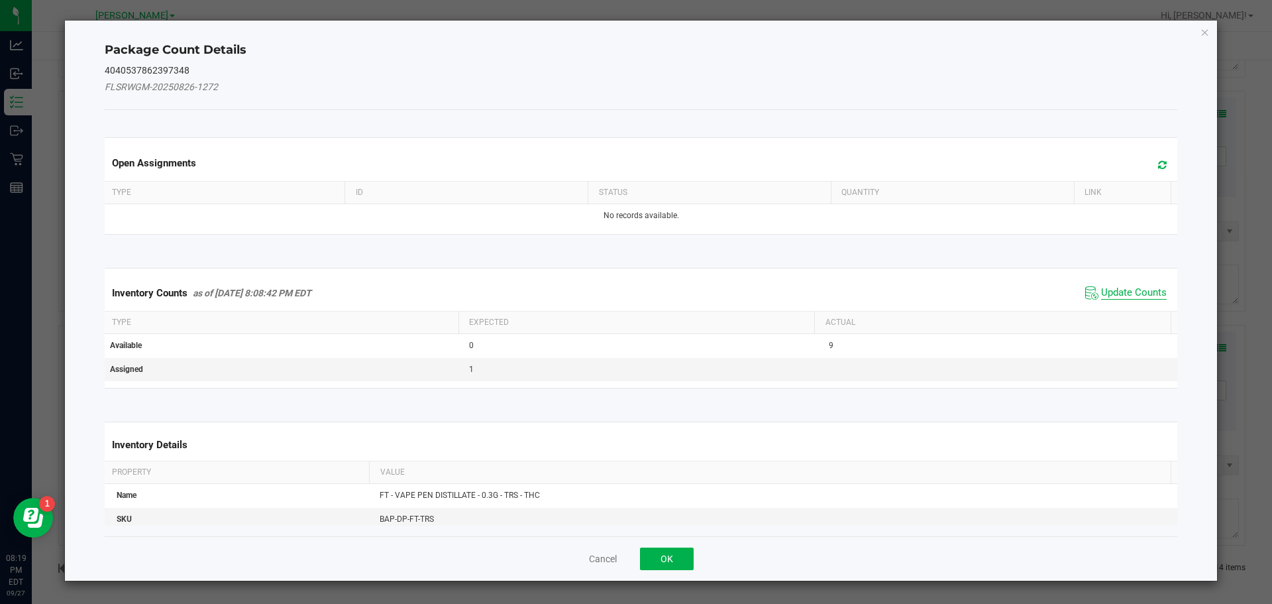
click at [650, 294] on span "Update Counts" at bounding box center [1134, 292] width 66 height 13
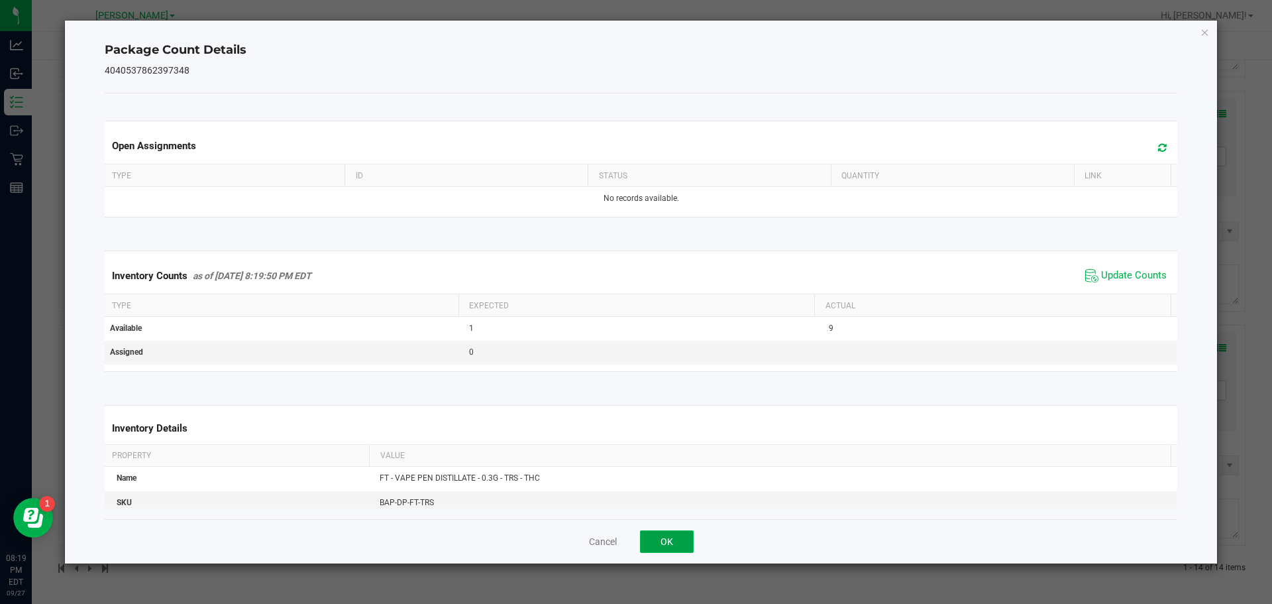
click at [649, 539] on button "OK" at bounding box center [667, 541] width 54 height 23
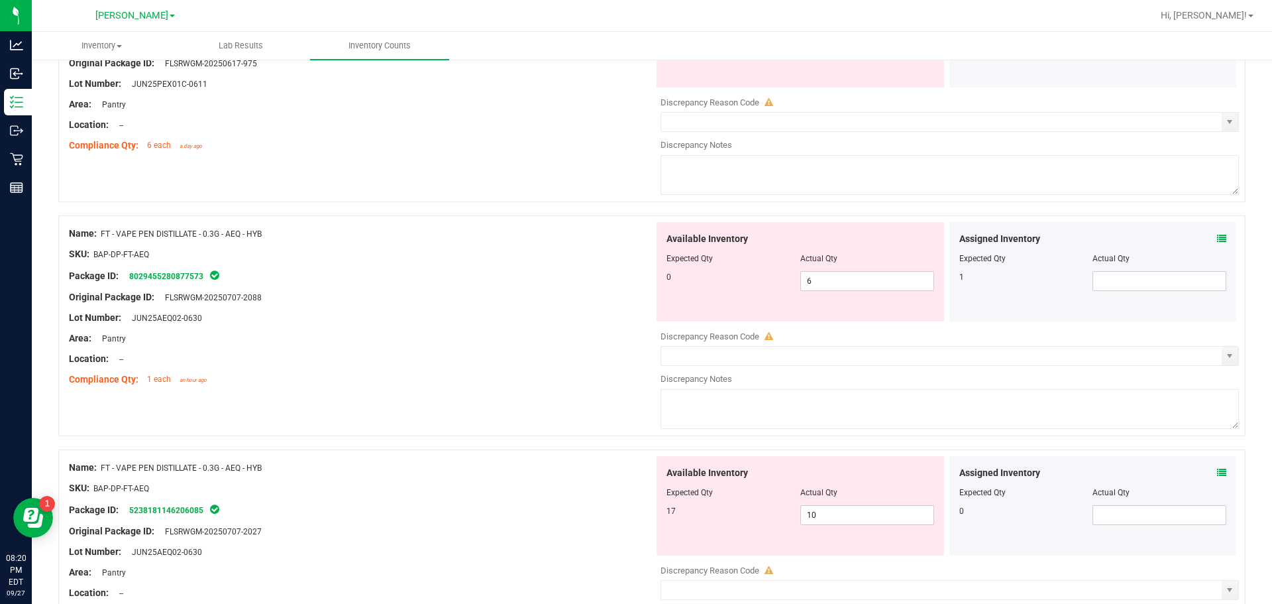
scroll to position [1606, 0]
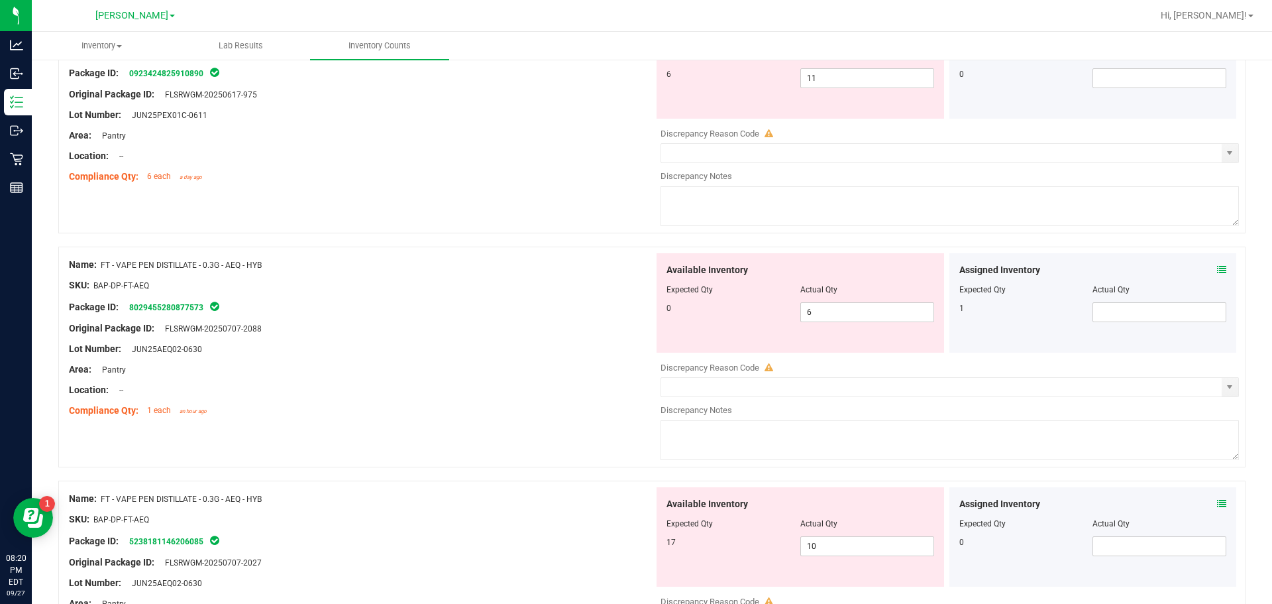
click at [650, 265] on icon at bounding box center [1221, 269] width 9 height 9
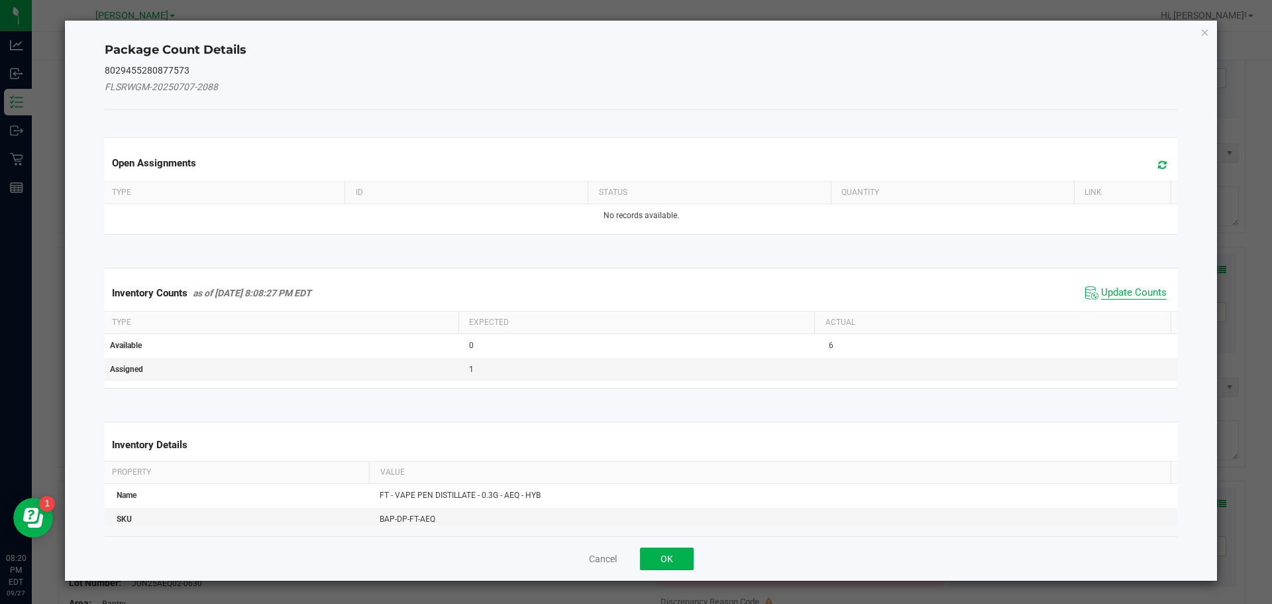
click at [650, 292] on span "Update Counts" at bounding box center [1134, 292] width 66 height 13
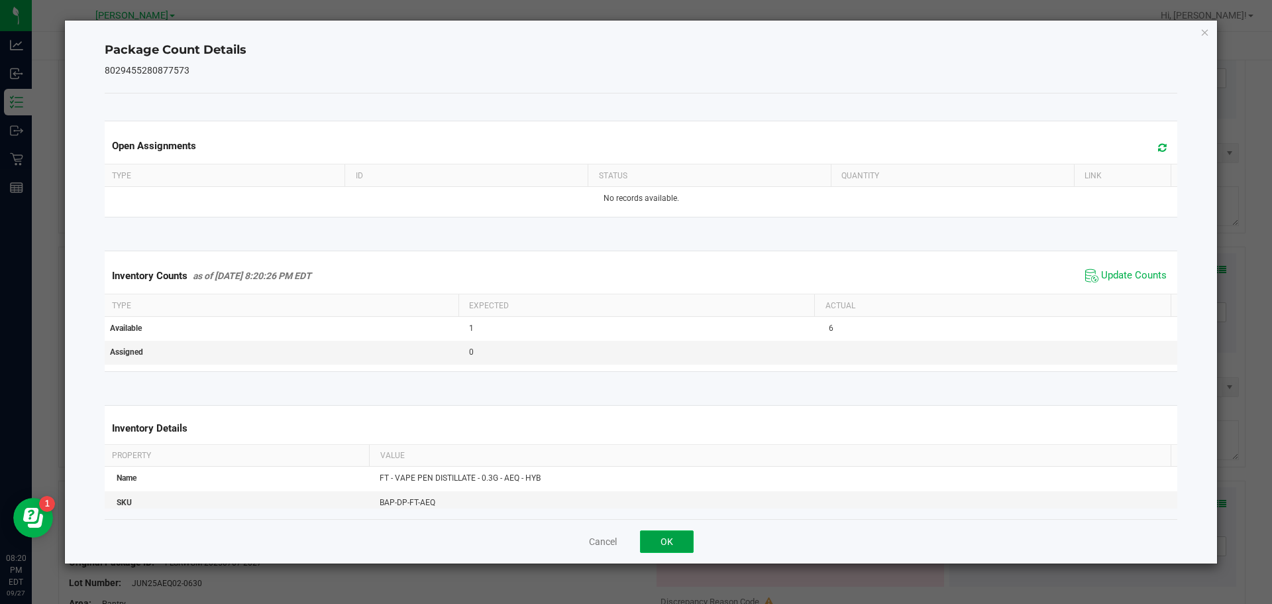
click at [650, 535] on button "OK" at bounding box center [667, 541] width 54 height 23
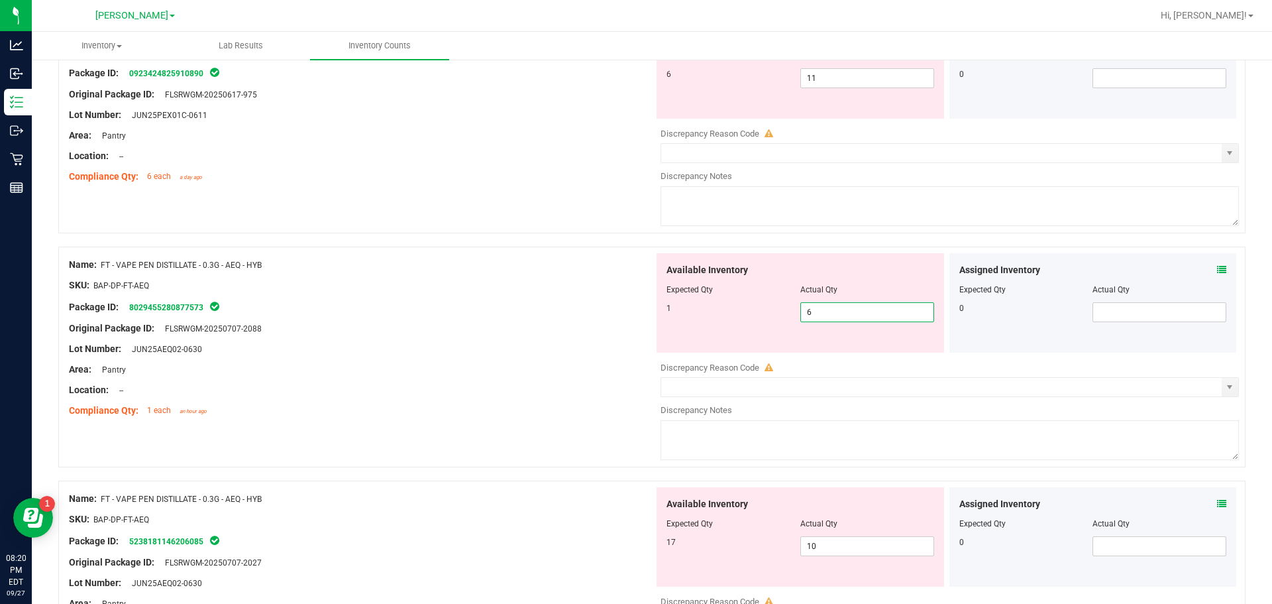
drag, startPoint x: 817, startPoint y: 315, endPoint x: 745, endPoint y: 325, distance: 73.0
click at [650, 325] on div "Available Inventory Expected Qty Actual Qty 1 6 6" at bounding box center [801, 302] width 288 height 99
type input "1"
click at [650, 505] on div "Assigned Inventory Expected Qty Actual Qty 0" at bounding box center [1093, 536] width 288 height 99
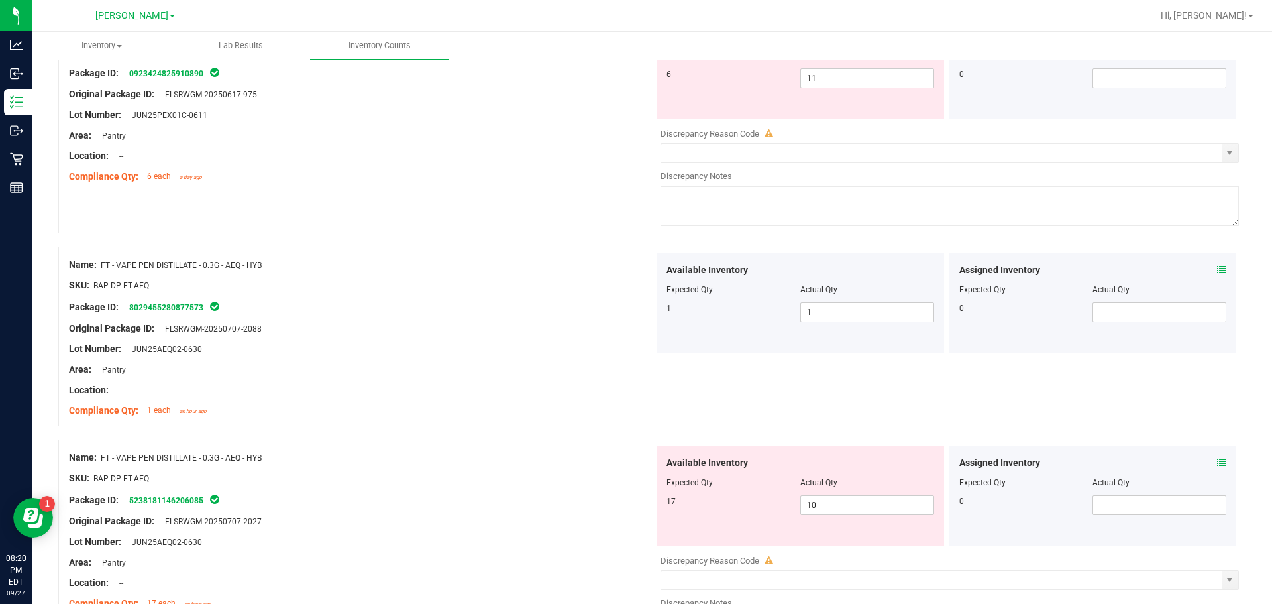
click at [650, 460] on icon at bounding box center [1221, 462] width 9 height 9
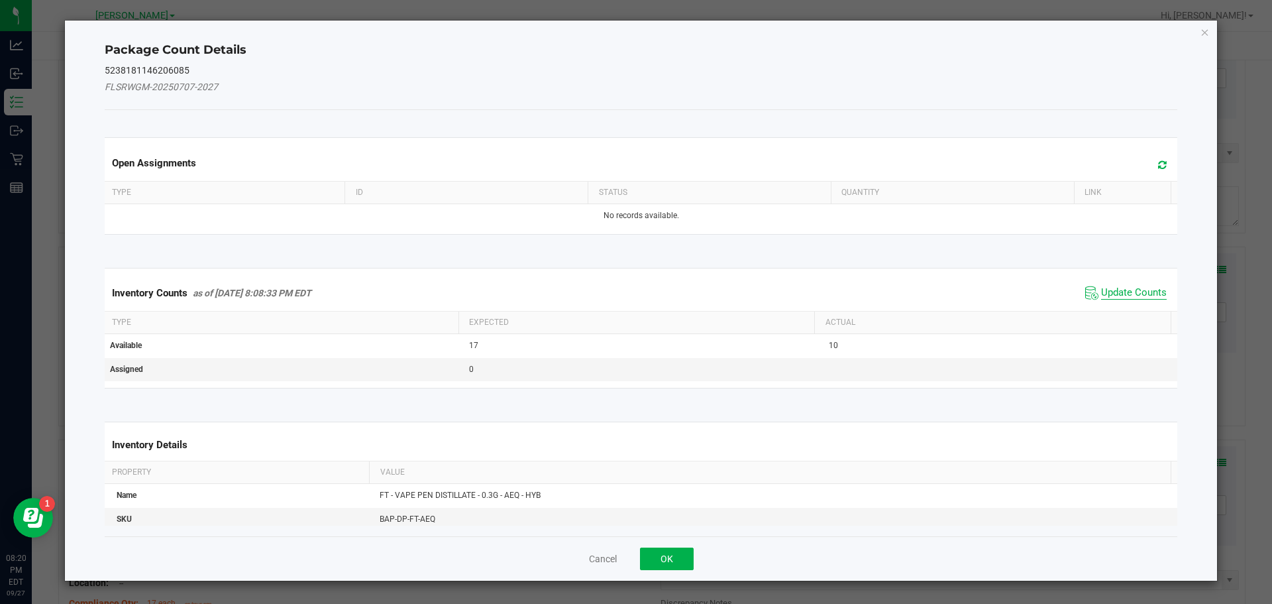
click at [650, 294] on span "Update Counts" at bounding box center [1134, 292] width 66 height 13
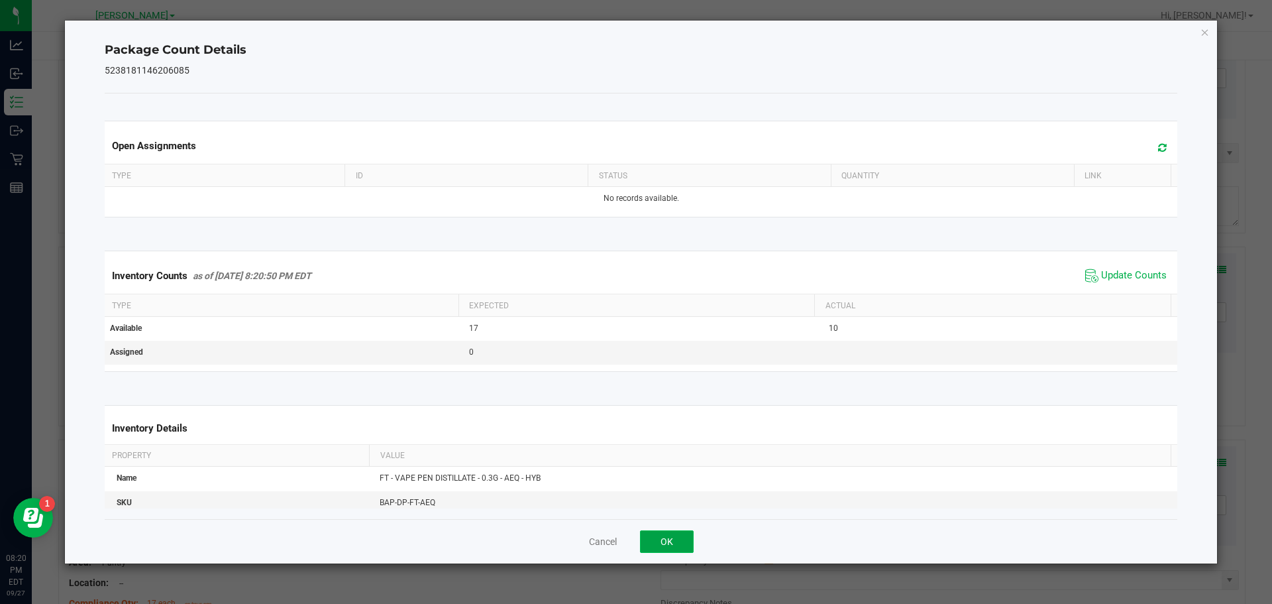
click at [650, 537] on button "OK" at bounding box center [667, 541] width 54 height 23
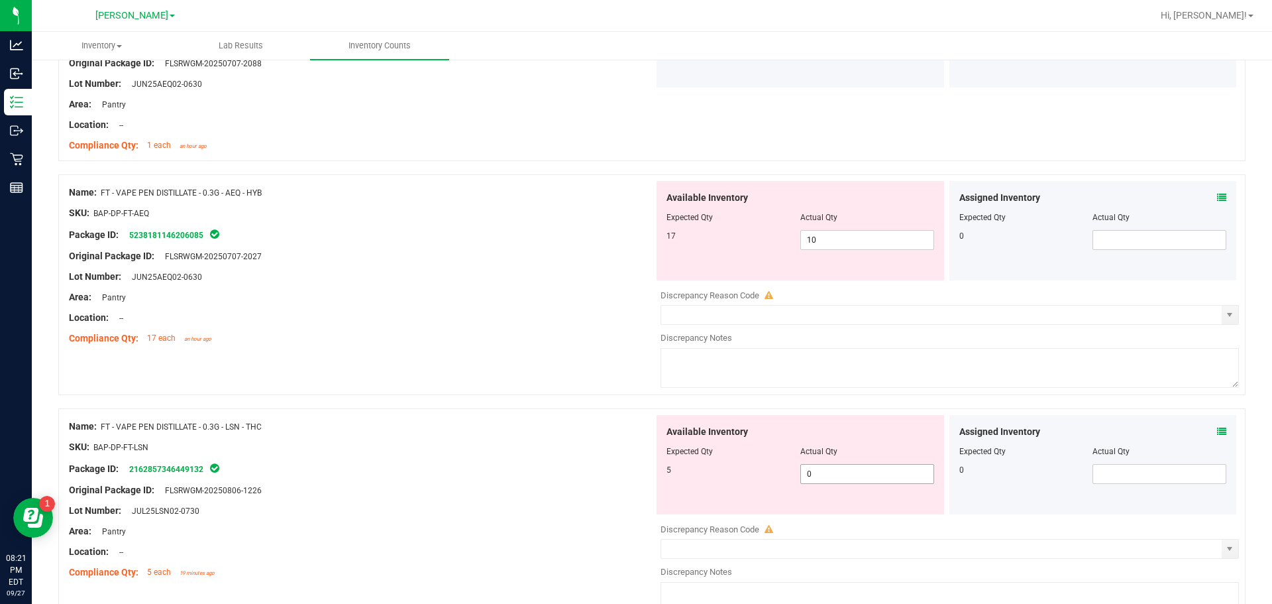
scroll to position [2070, 0]
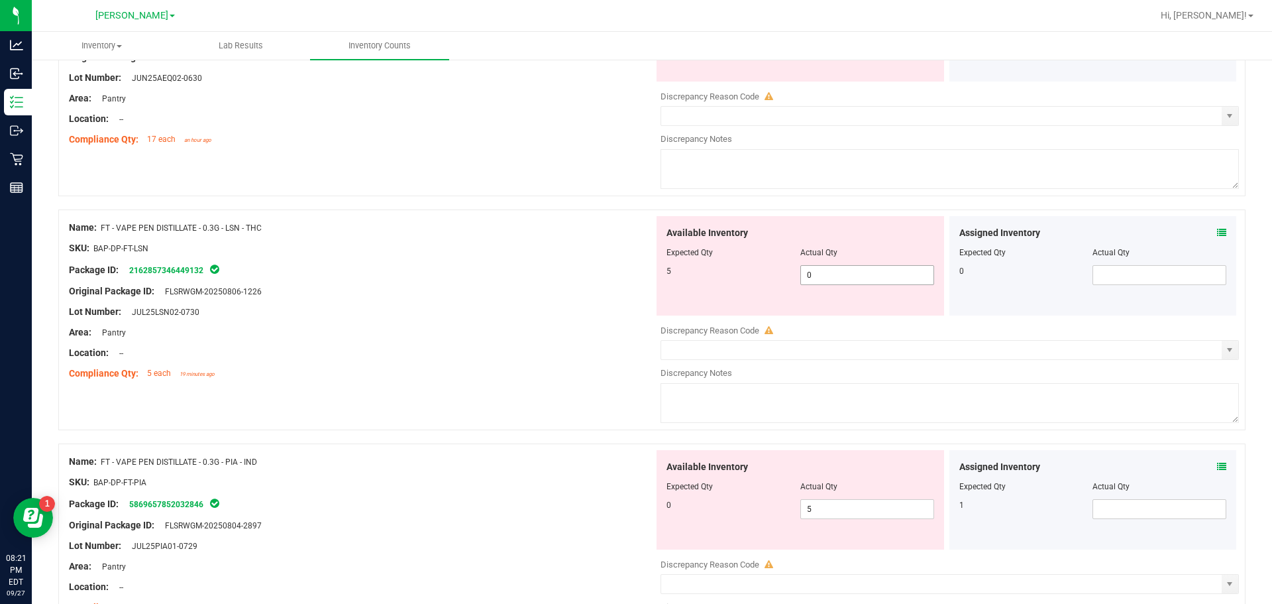
drag, startPoint x: 747, startPoint y: 269, endPoint x: 804, endPoint y: 278, distance: 57.7
click at [650, 271] on div "5" at bounding box center [734, 271] width 134 height 12
drag, startPoint x: 814, startPoint y: 275, endPoint x: 645, endPoint y: 275, distance: 168.9
click at [645, 274] on div "Name: FT - VAPE PEN DISTILLATE - 0.3G - LSN - THC SKU: BAP-DP-FT-LSN Package ID…" at bounding box center [651, 319] width 1187 height 221
type input "5"
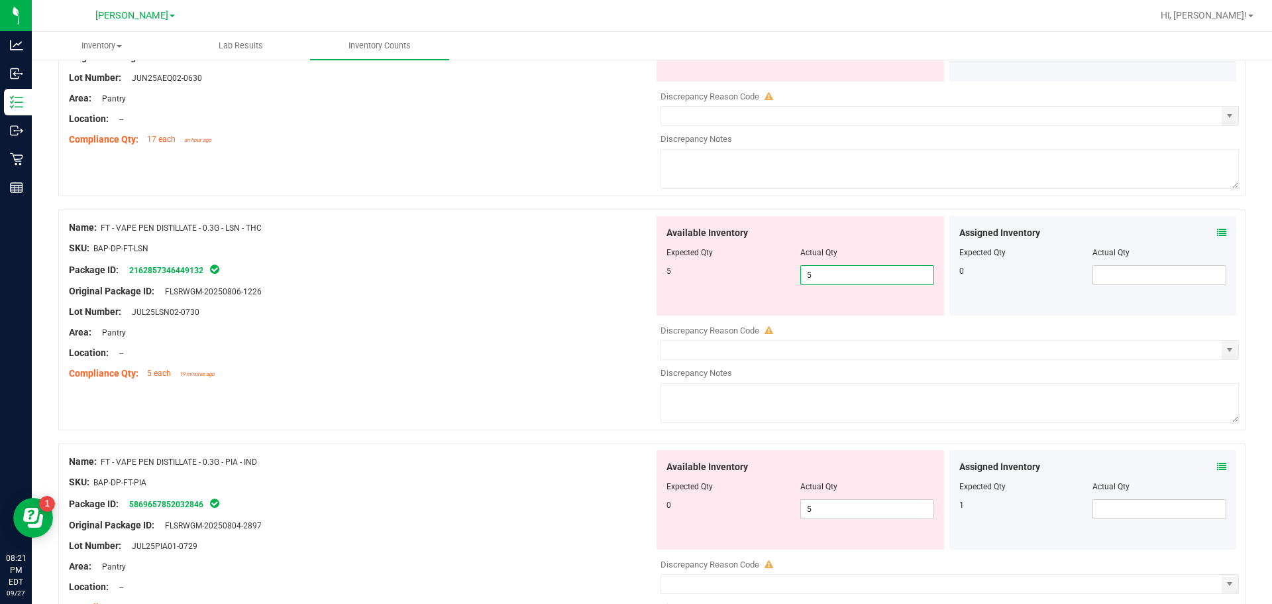
type input "5"
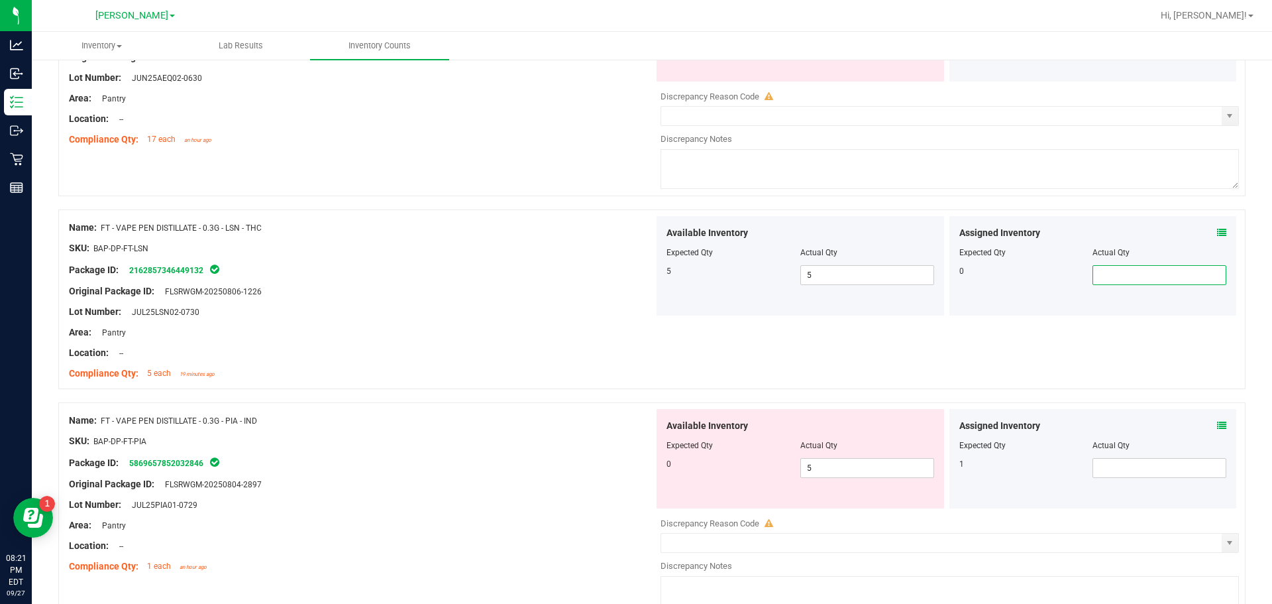
click at [650, 424] on icon at bounding box center [1221, 425] width 9 height 9
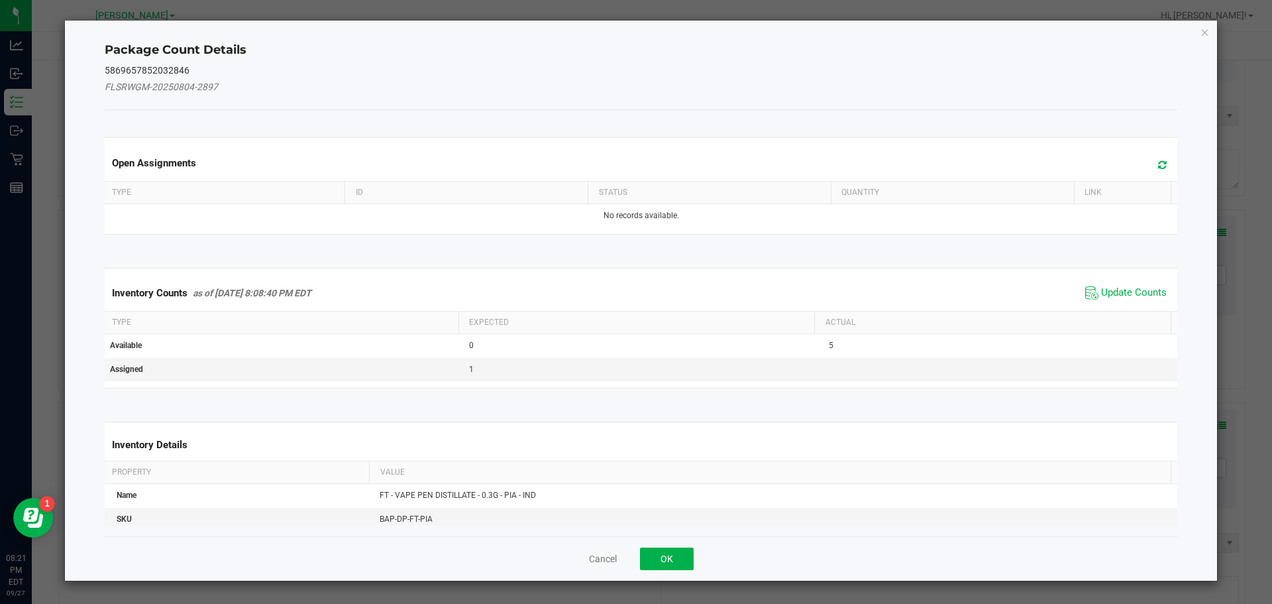
click at [650, 284] on span "Update Counts" at bounding box center [1126, 293] width 88 height 20
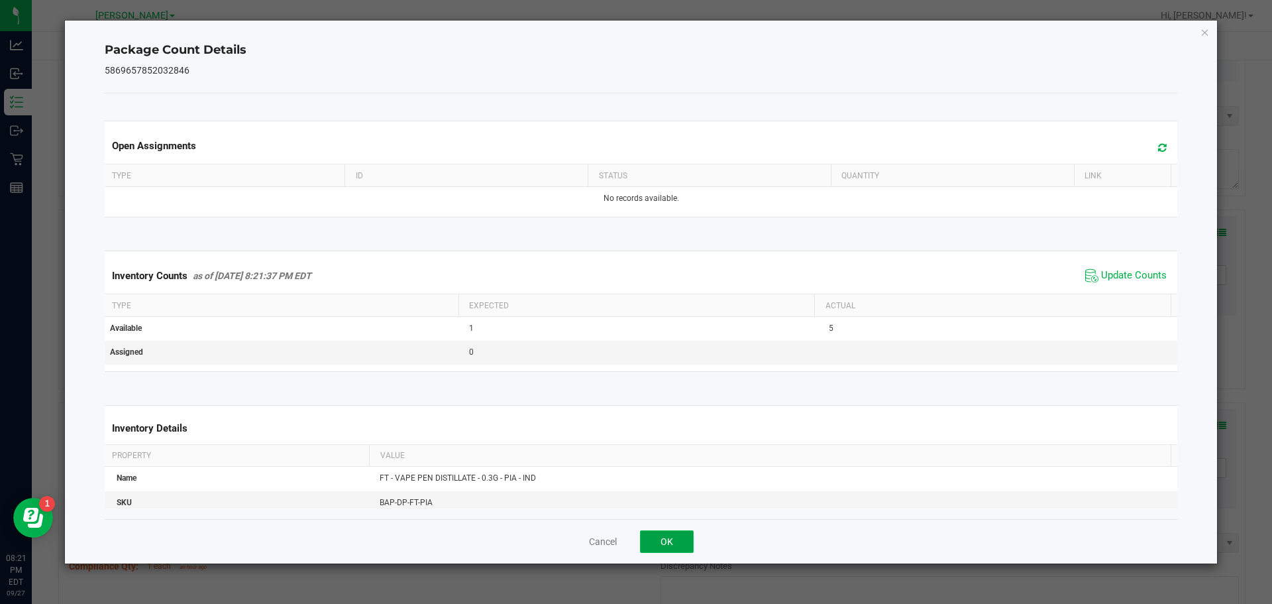
click at [650, 540] on button "OK" at bounding box center [667, 541] width 54 height 23
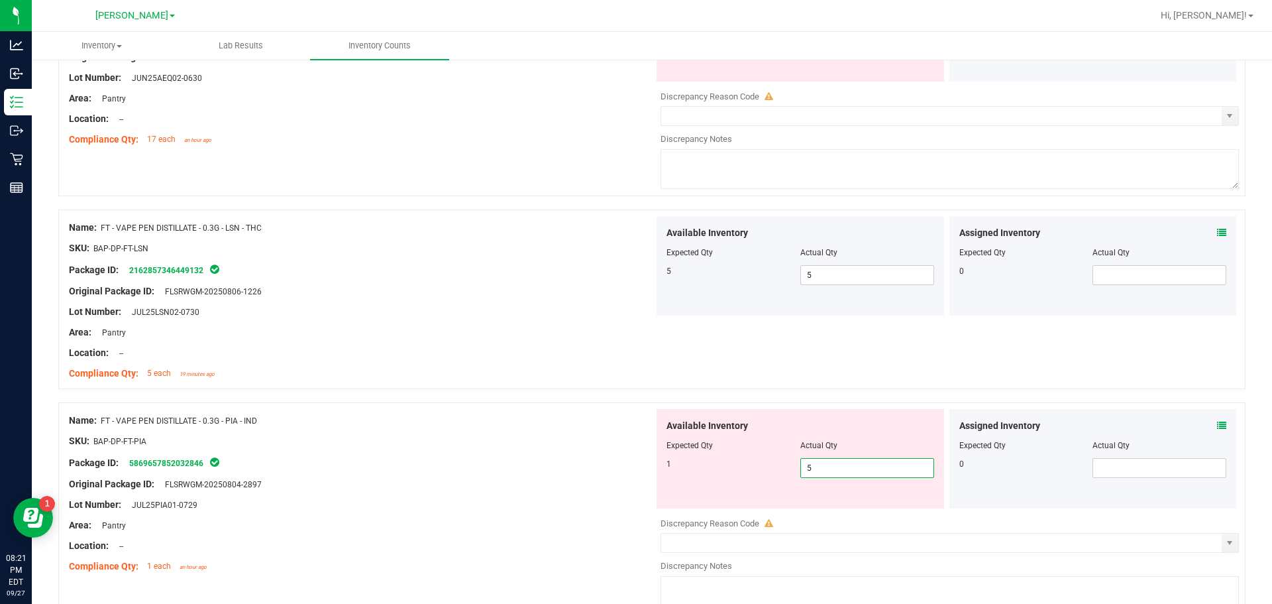
drag, startPoint x: 823, startPoint y: 473, endPoint x: 729, endPoint y: 462, distance: 94.7
click at [650, 467] on div "1 5 5" at bounding box center [801, 468] width 268 height 20
type input "1"
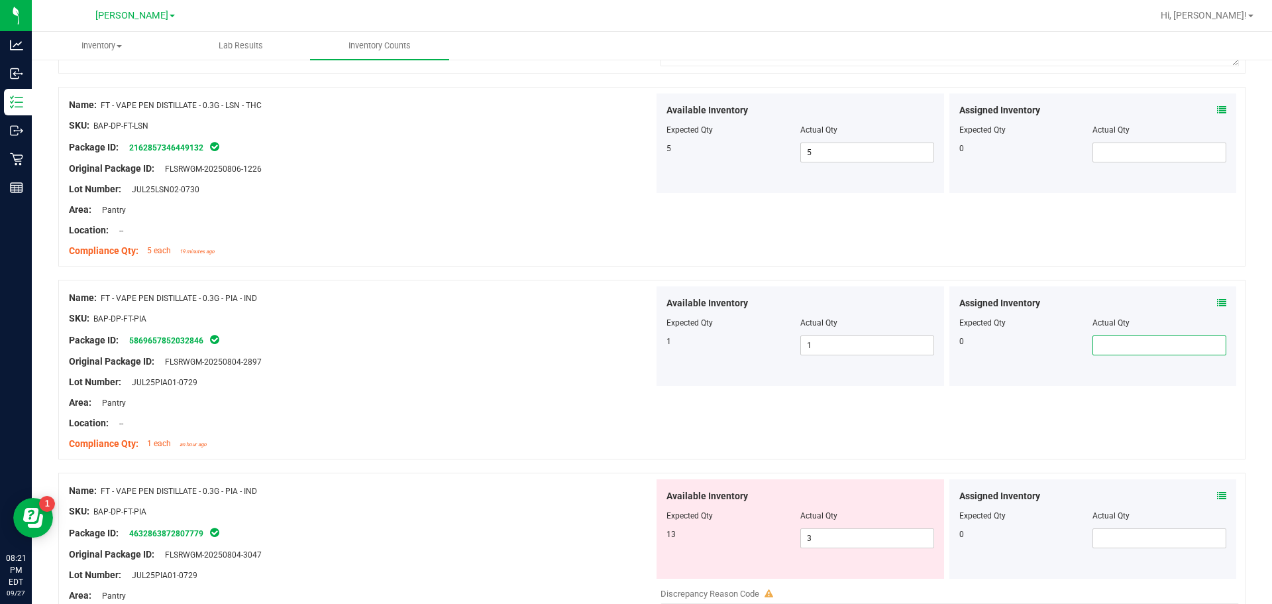
scroll to position [2269, 0]
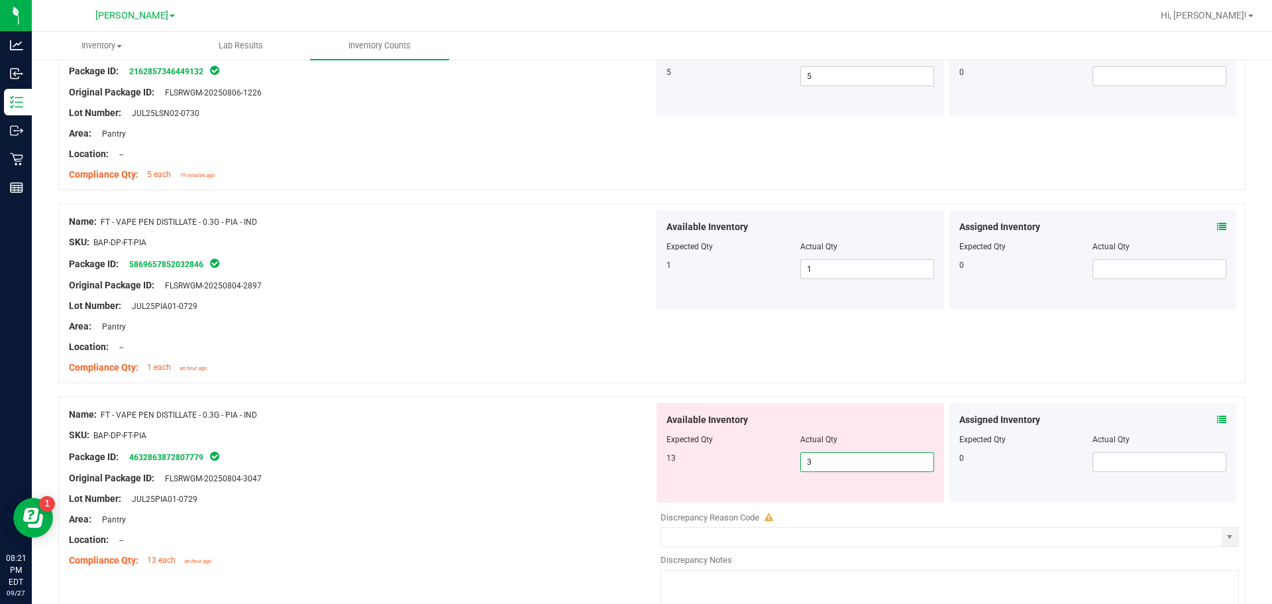
drag, startPoint x: 816, startPoint y: 462, endPoint x: 735, endPoint y: 462, distance: 80.8
click at [650, 462] on div "13 3 3" at bounding box center [801, 462] width 268 height 20
type input "13"
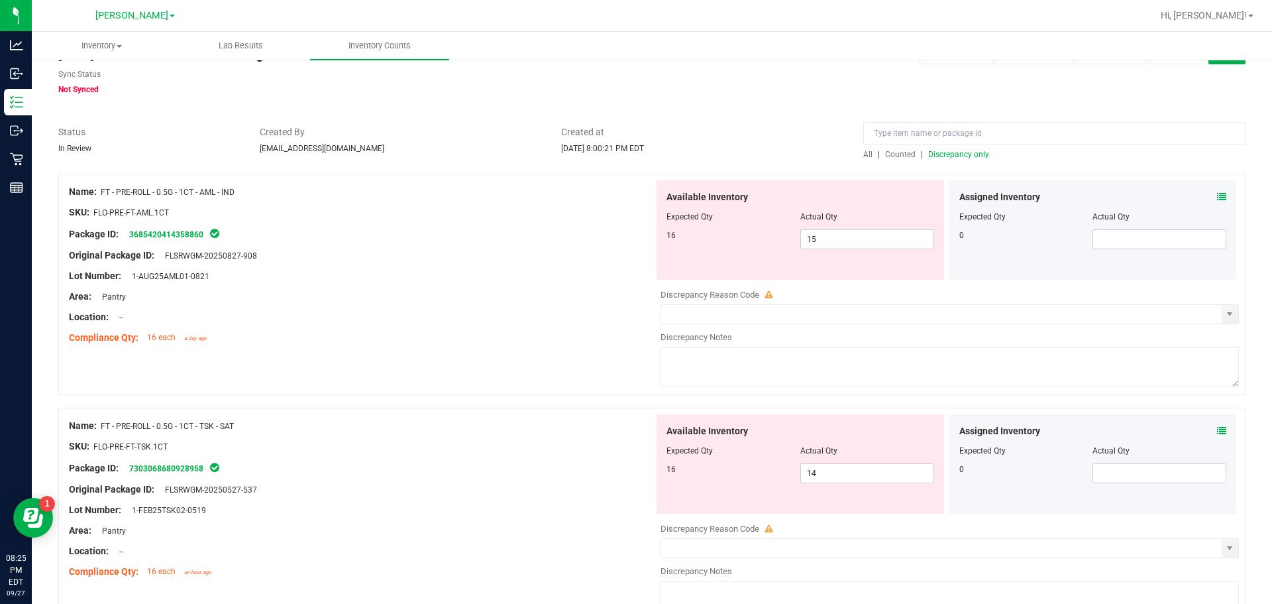
scroll to position [0, 0]
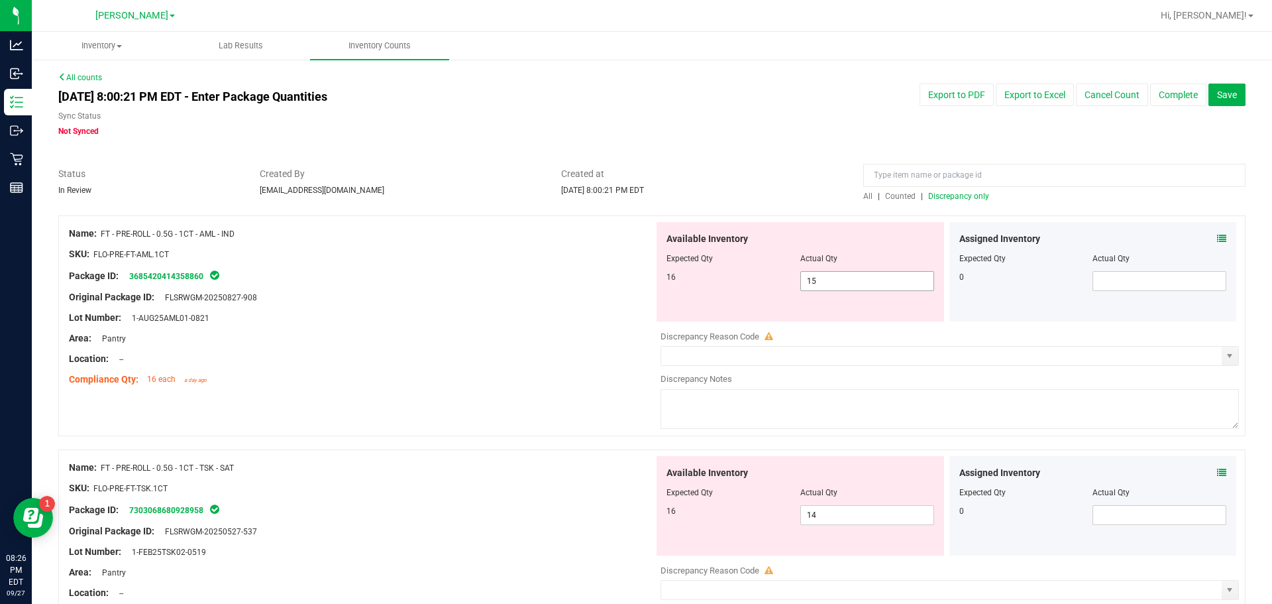
drag, startPoint x: 847, startPoint y: 281, endPoint x: 543, endPoint y: 281, distance: 304.1
click at [545, 281] on div "Name: FT - PRE-ROLL - 0.5G - 1CT - AML - IND SKU: FLO-PRE-FT-AML.1CT Package ID…" at bounding box center [651, 325] width 1187 height 221
type input "16"
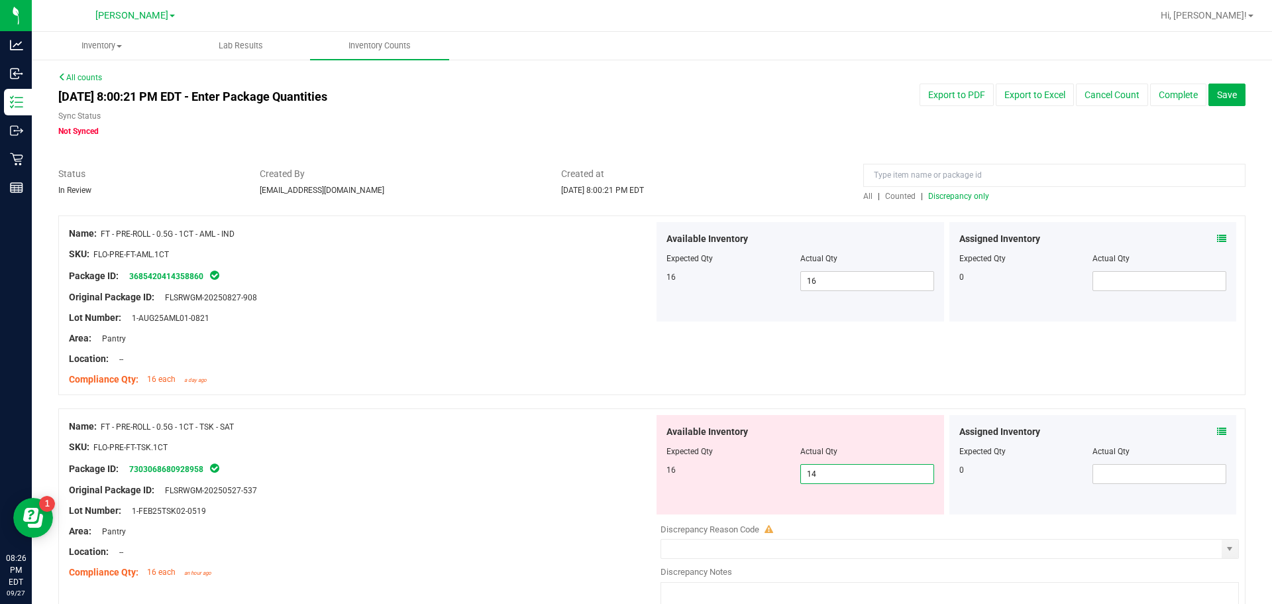
drag, startPoint x: 819, startPoint y: 477, endPoint x: 748, endPoint y: 464, distance: 72.0
click at [650, 464] on div "16 14 14" at bounding box center [801, 474] width 268 height 20
drag, startPoint x: 840, startPoint y: 475, endPoint x: 710, endPoint y: 458, distance: 131.7
click at [650, 458] on div "Available Inventory Expected Qty Actual Qty 16 14 14" at bounding box center [801, 464] width 288 height 99
type input "16"
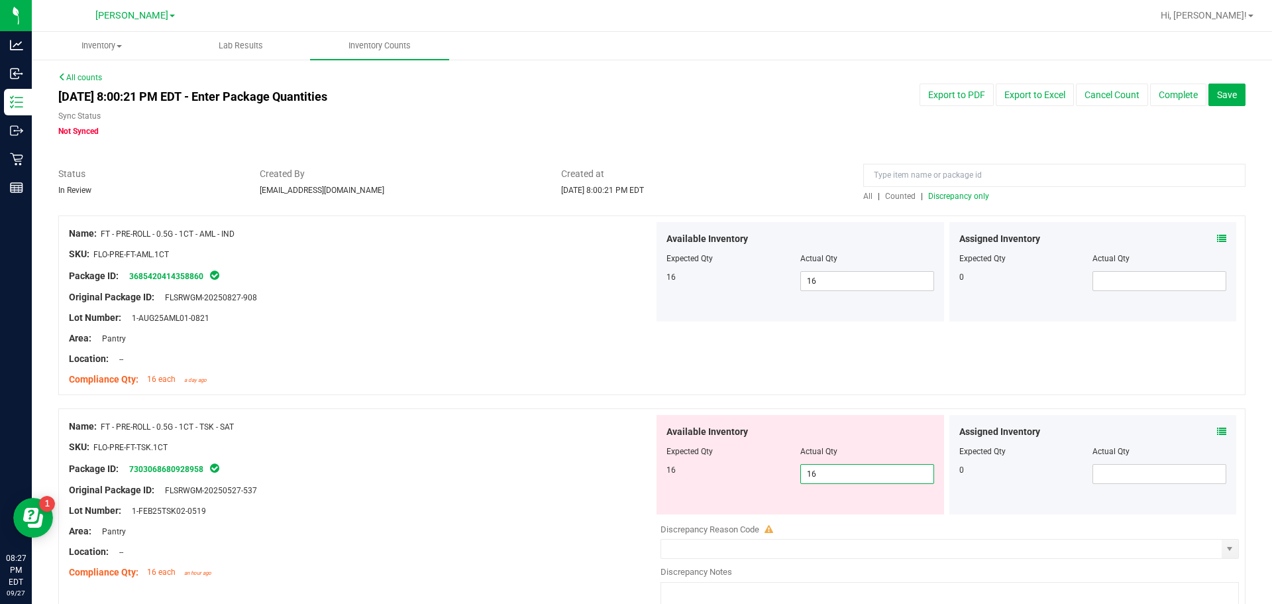
type input "16"
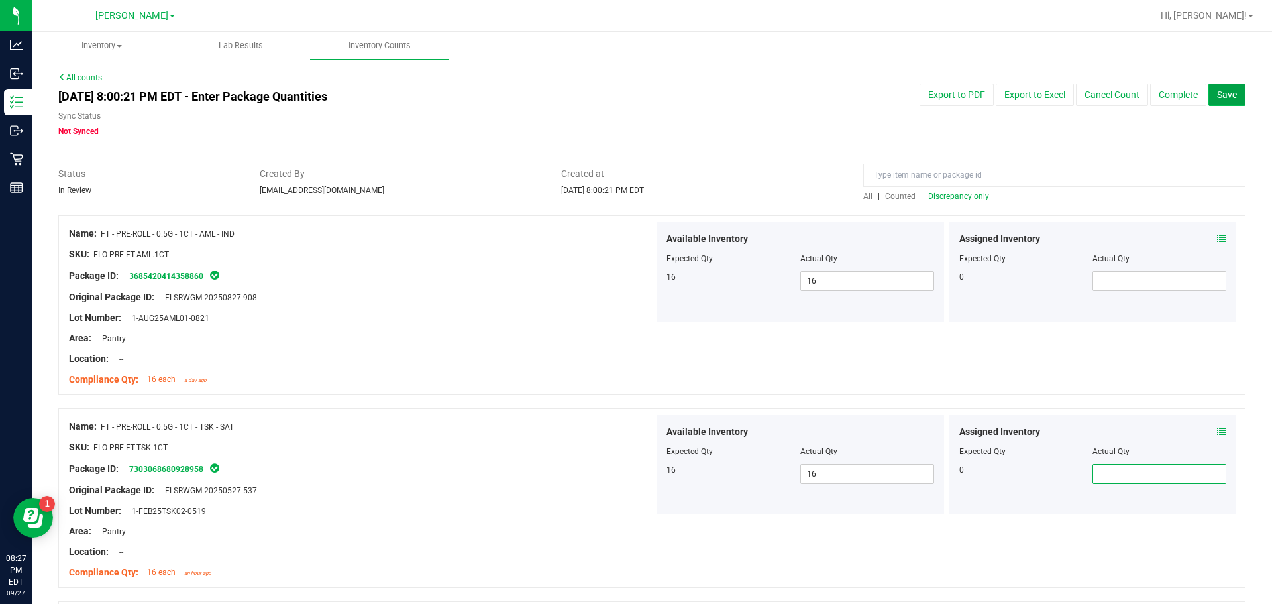
click at [650, 99] on span "Save" at bounding box center [1227, 94] width 20 height 11
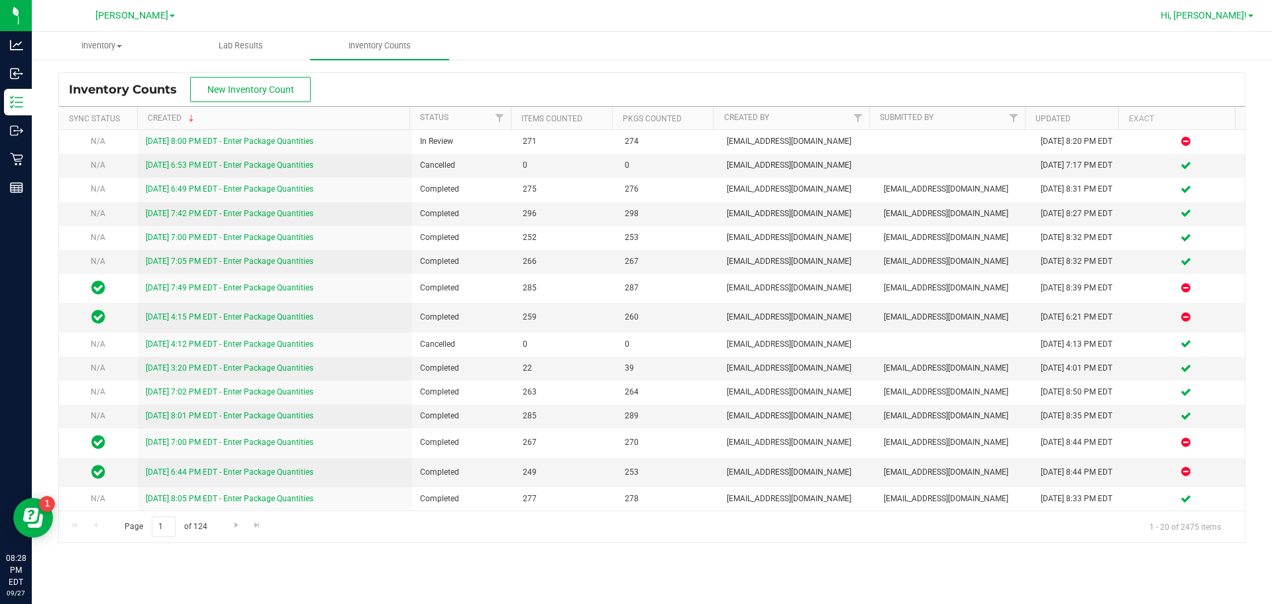
click at [650, 19] on span "Hi, [PERSON_NAME]!" at bounding box center [1204, 15] width 86 height 11
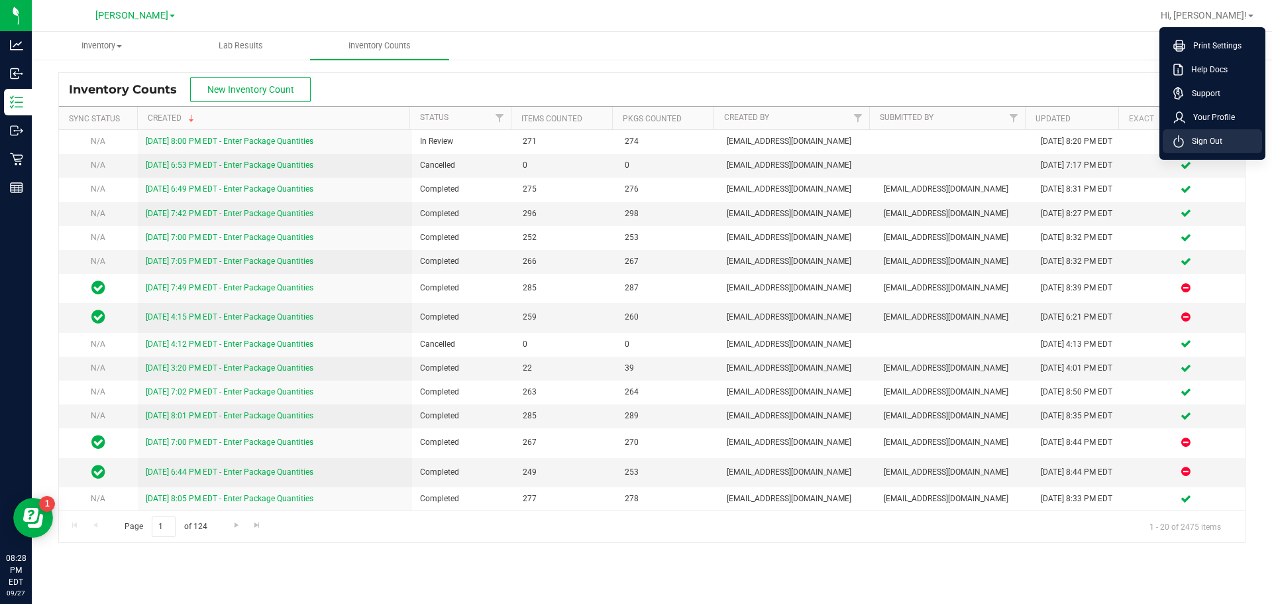
click at [650, 147] on li "Sign Out" at bounding box center [1212, 141] width 99 height 24
